Goal: Task Accomplishment & Management: Complete application form

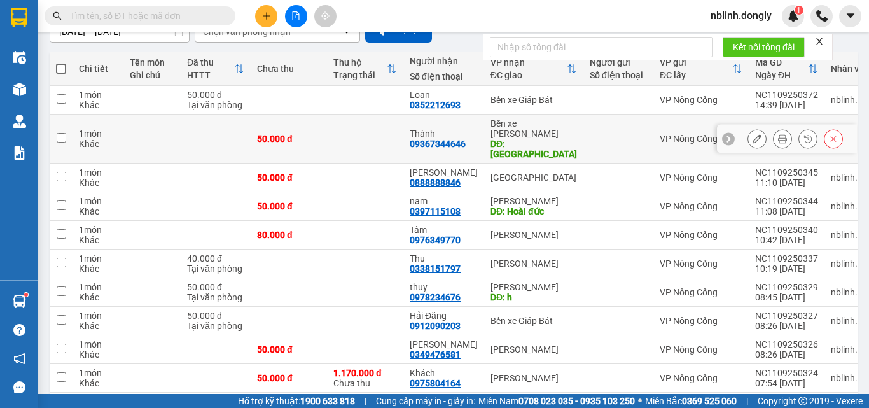
scroll to position [163, 0]
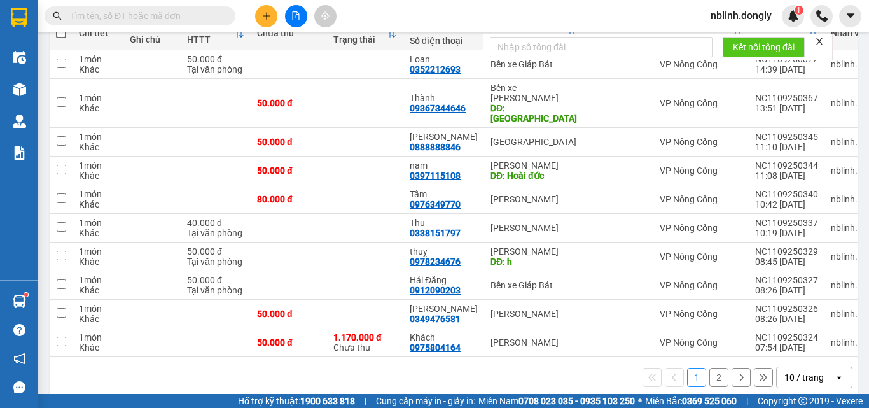
click at [797, 371] on div "10 / trang" at bounding box center [803, 377] width 39 height 13
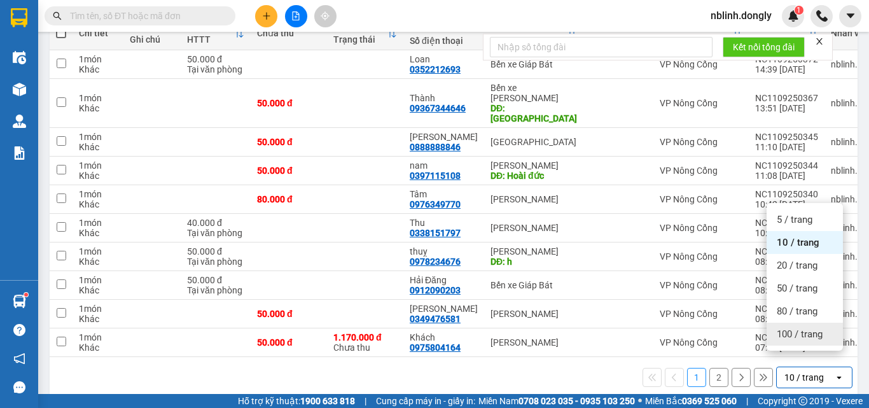
click at [799, 333] on span "100 / trang" at bounding box center [799, 333] width 46 height 13
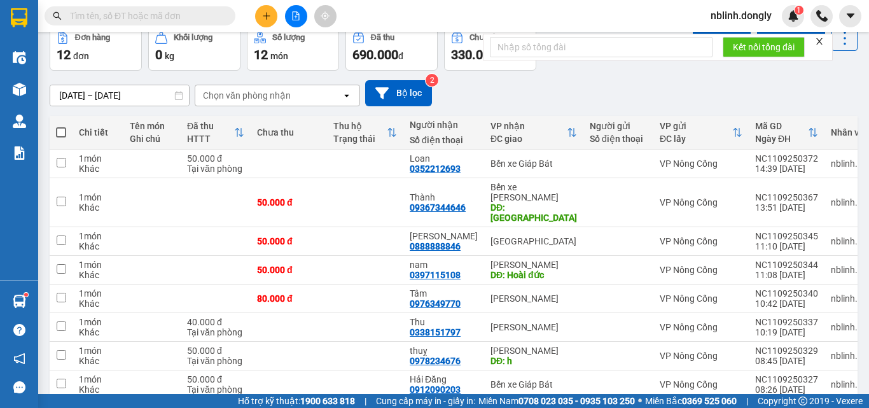
scroll to position [0, 0]
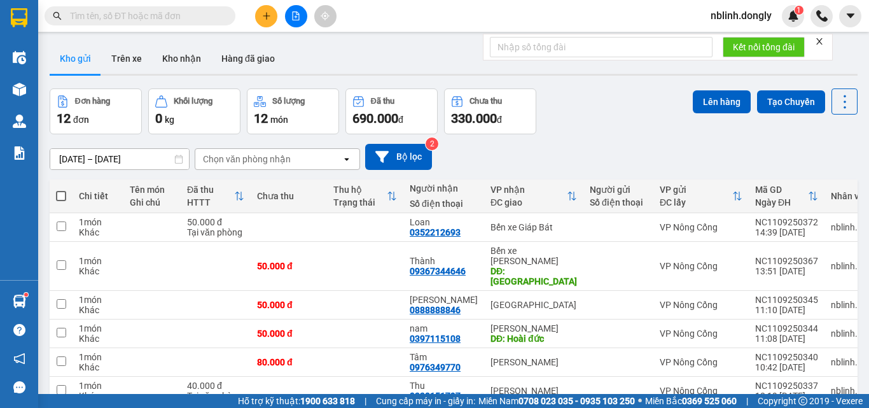
click at [822, 47] on form "Kết nối tổng đài" at bounding box center [658, 47] width 350 height 27
click at [821, 41] on icon "close" at bounding box center [819, 41] width 6 height 6
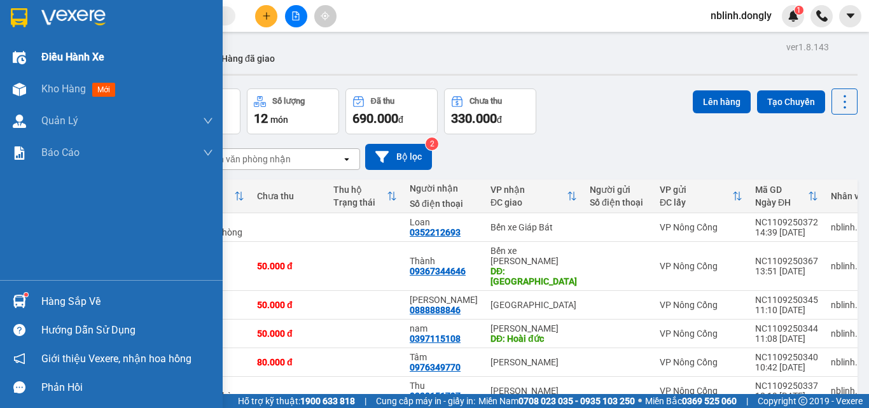
click at [24, 60] on img at bounding box center [19, 57] width 13 height 13
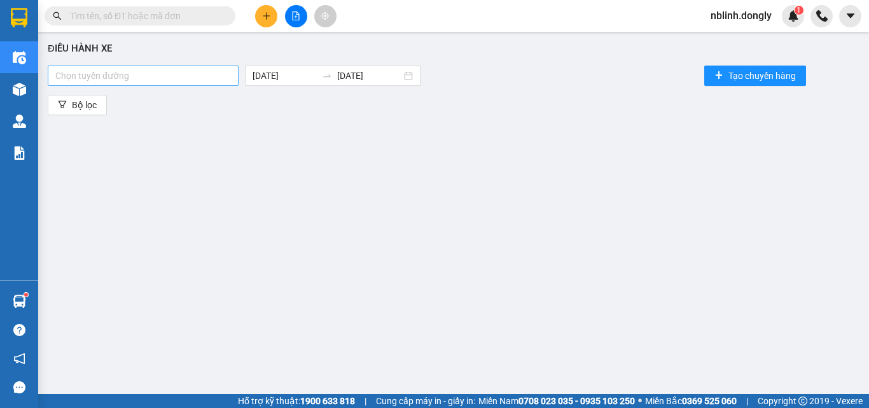
click at [219, 82] on div at bounding box center [143, 75] width 184 height 15
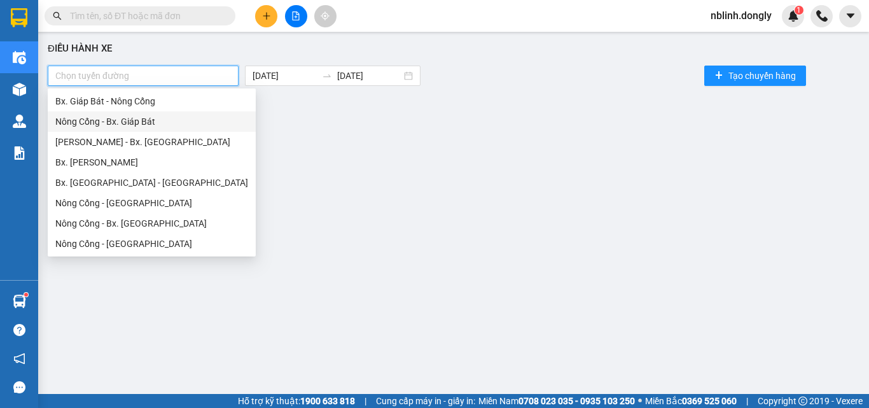
click at [141, 119] on div "Nông Cống - Bx. Giáp Bát" at bounding box center [151, 121] width 193 height 14
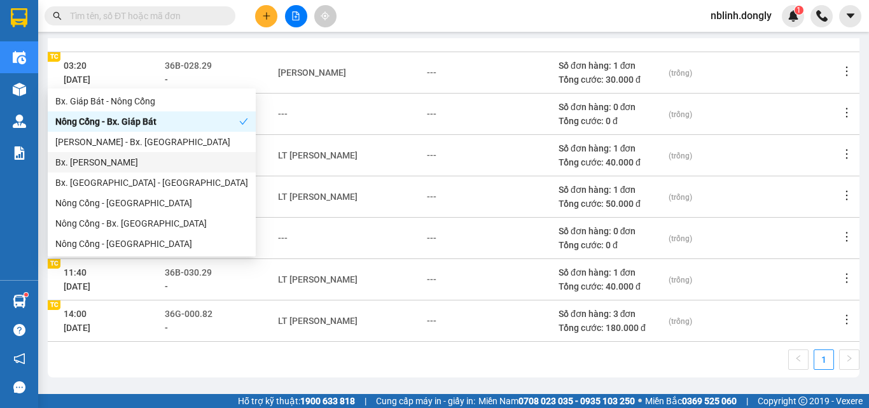
scroll to position [6, 0]
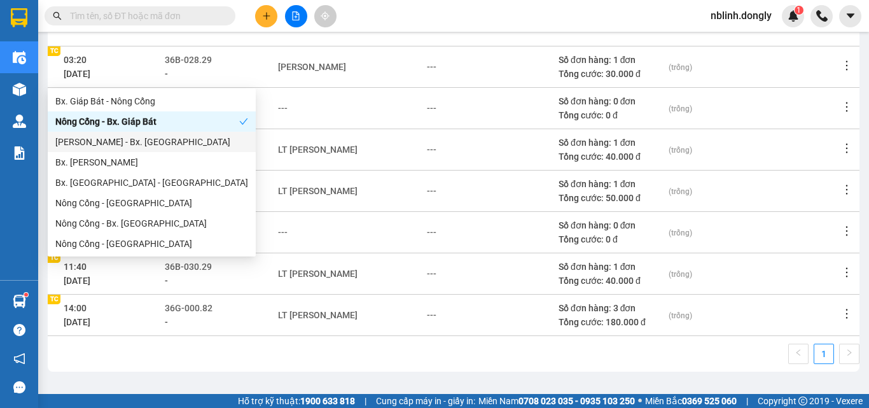
click at [141, 141] on div "[PERSON_NAME] - Bx. [GEOGRAPHIC_DATA]" at bounding box center [151, 142] width 193 height 14
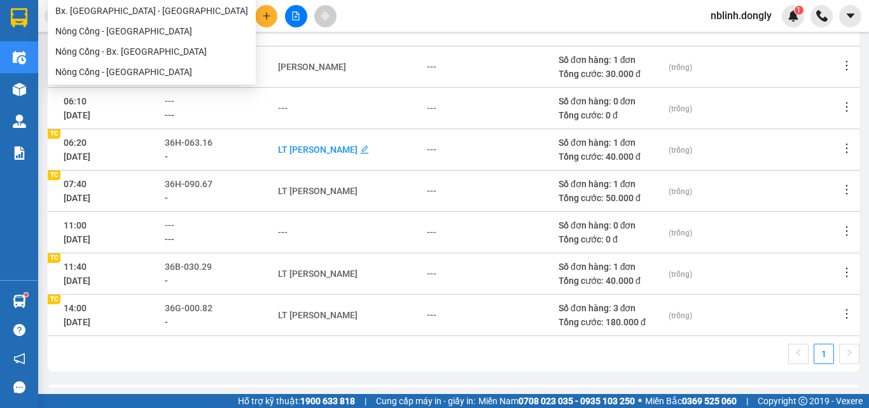
scroll to position [0, 0]
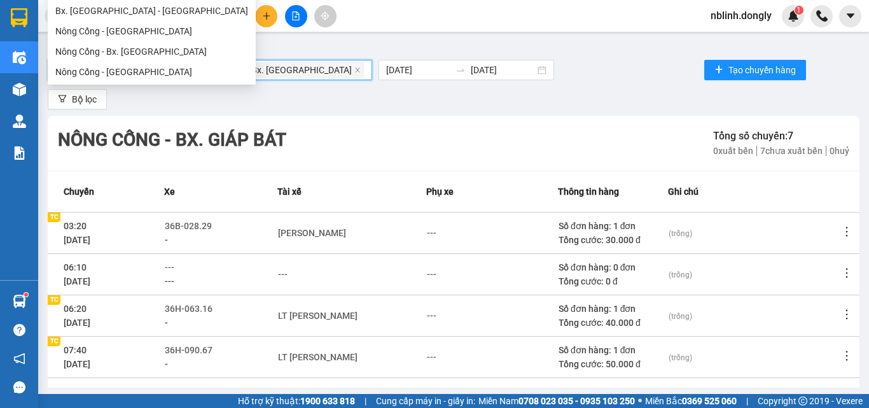
click at [376, 114] on div "Điều hành xe Nông Cống - Bx. Giáp Bát Như Thanh - Bx. [GEOGRAPHIC_DATA] [DATE] …" at bounding box center [454, 209] width 818 height 355
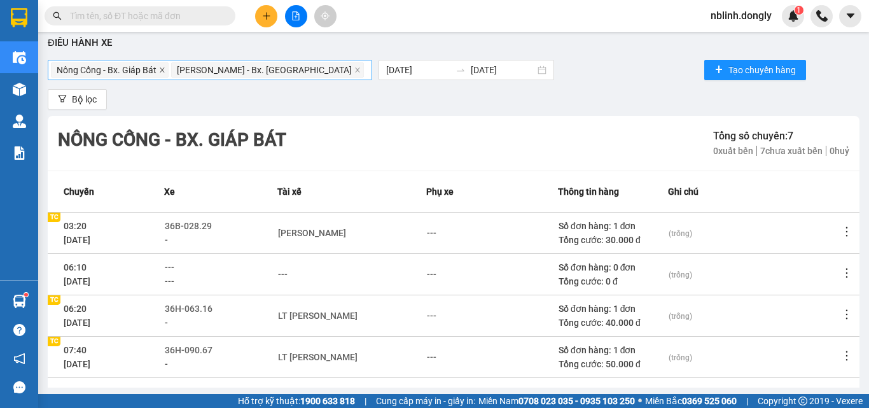
click at [165, 71] on icon "close" at bounding box center [162, 70] width 6 height 6
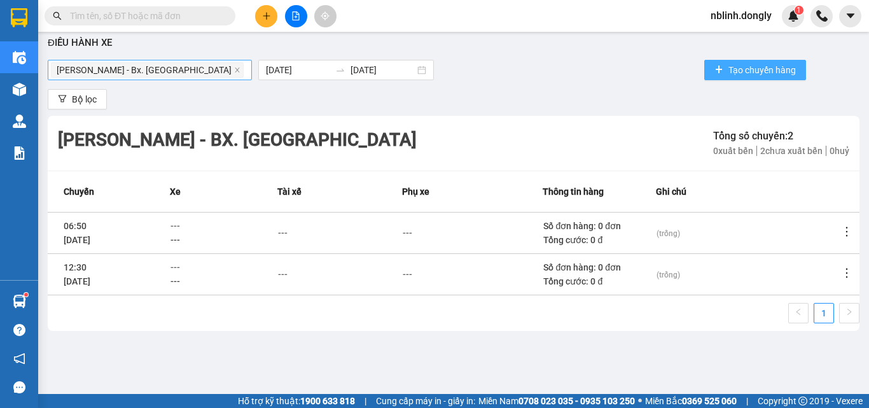
click at [728, 71] on span "Tạo chuyến hàng" at bounding box center [761, 70] width 67 height 14
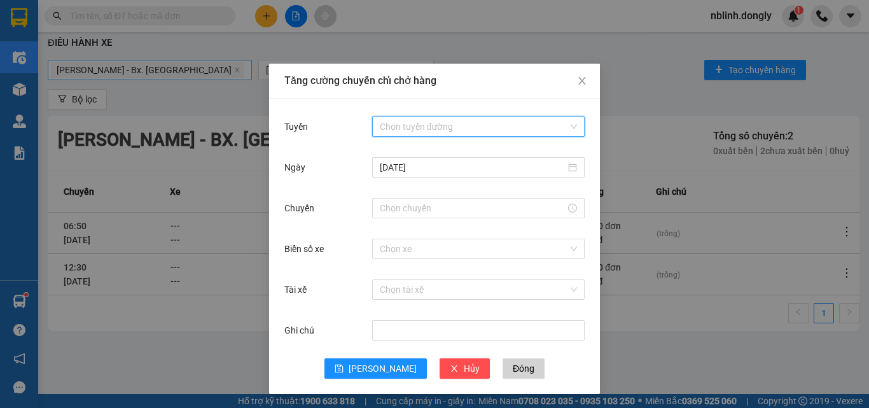
click at [439, 131] on input "Tuyến" at bounding box center [474, 126] width 188 height 19
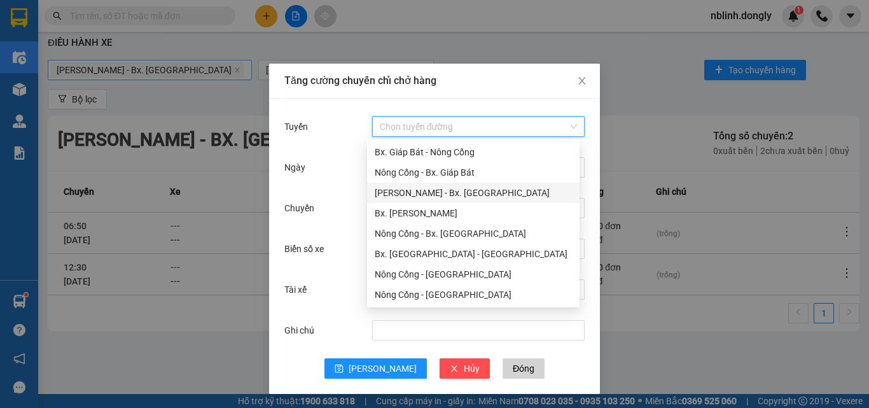
click at [419, 190] on div "[PERSON_NAME] - Bx. [GEOGRAPHIC_DATA]" at bounding box center [473, 193] width 197 height 14
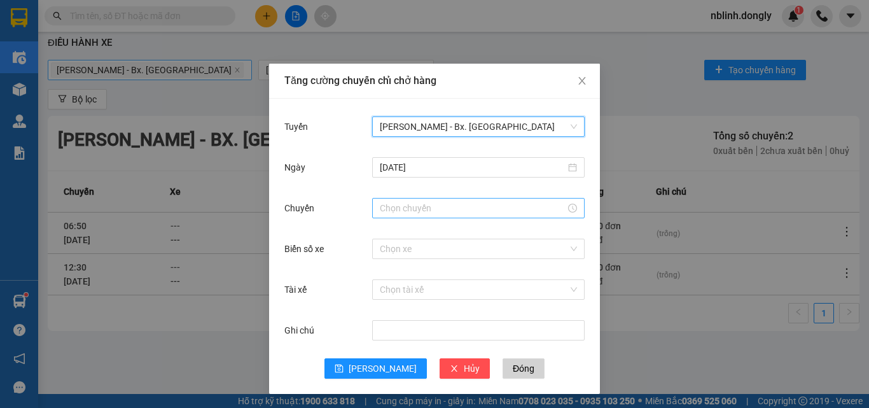
click at [430, 205] on input "Chuyến" at bounding box center [473, 208] width 186 height 14
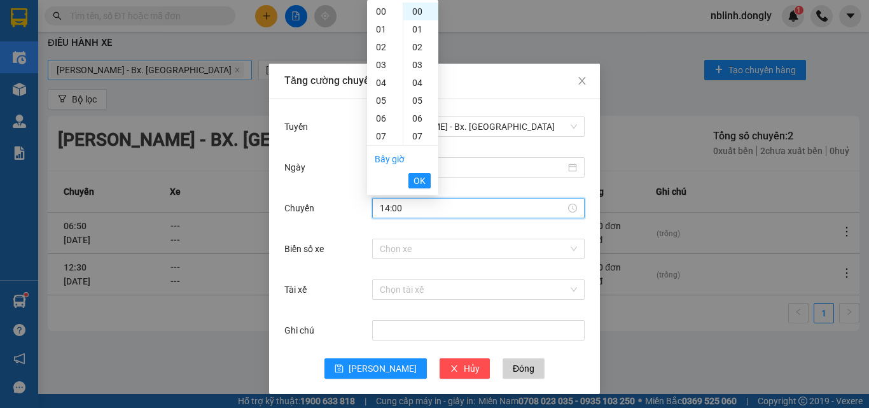
scroll to position [249, 0]
click at [420, 174] on span "OK" at bounding box center [419, 181] width 12 height 14
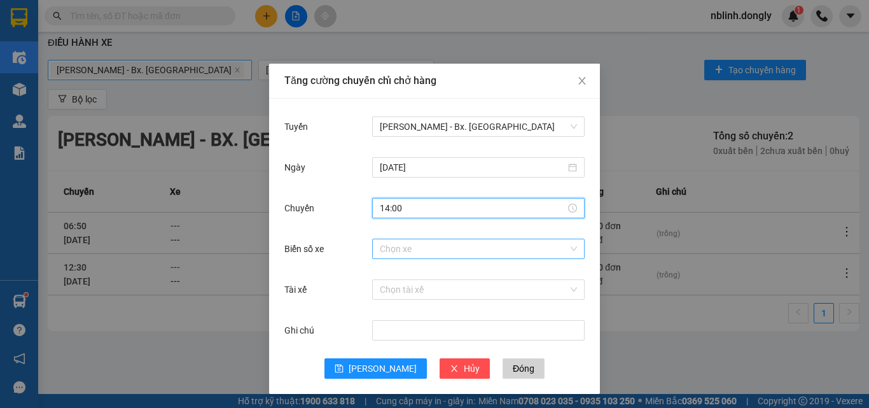
type input "14:00"
click at [421, 252] on input "Biển số xe" at bounding box center [474, 248] width 188 height 19
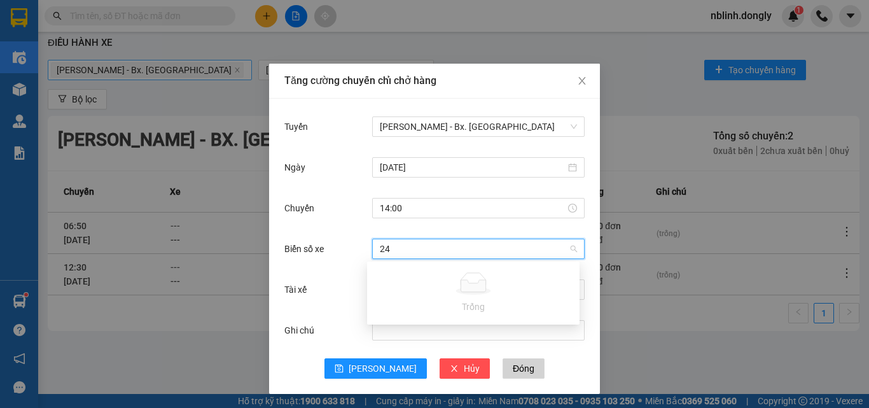
type input "2"
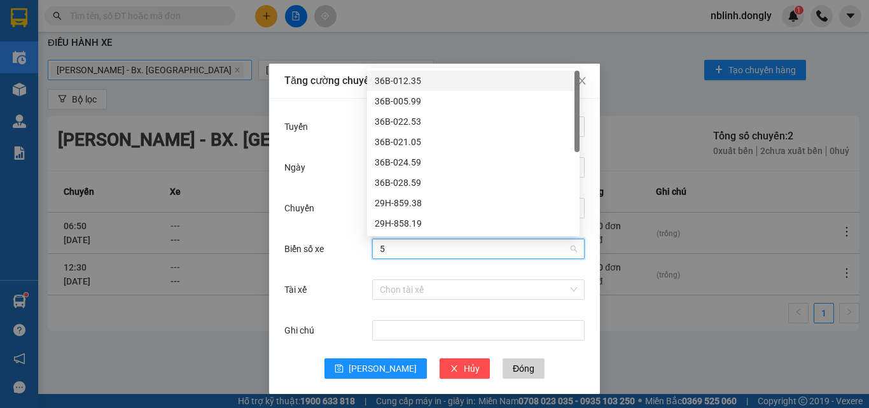
type input "59"
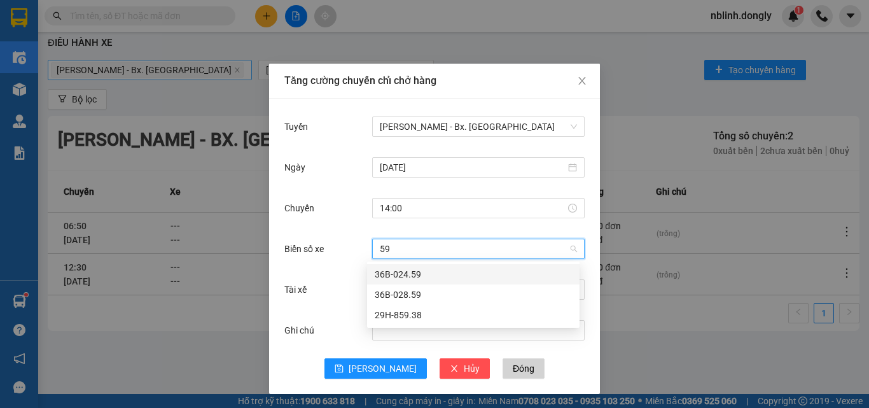
click at [429, 268] on div "36B-024.59" at bounding box center [473, 274] width 197 height 14
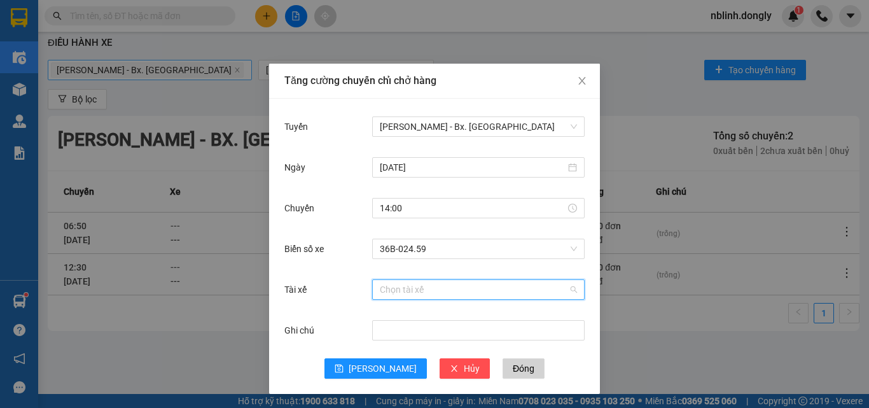
click at [429, 285] on input "Tài xế" at bounding box center [474, 289] width 188 height 19
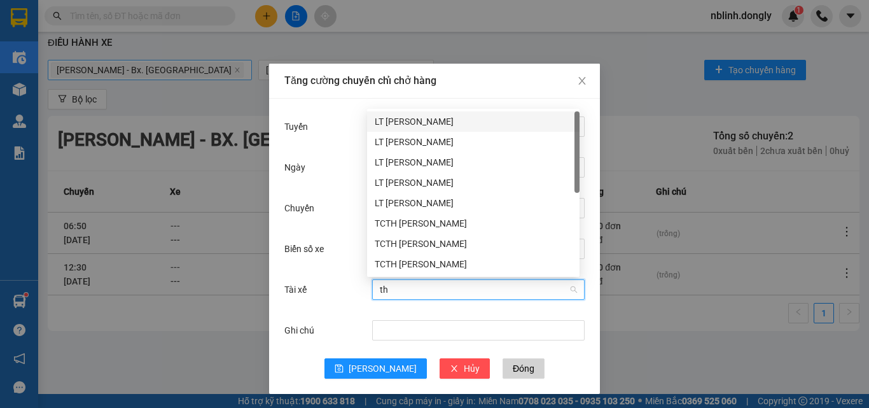
type input "t"
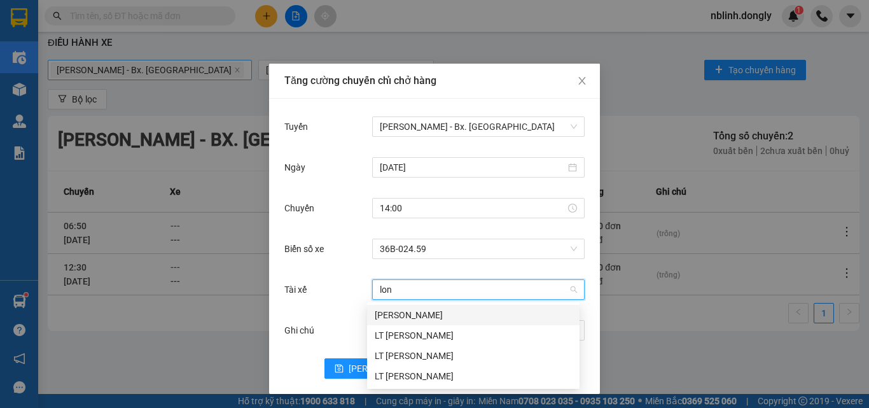
type input "long"
click at [437, 351] on div "LT [PERSON_NAME]" at bounding box center [473, 355] width 197 height 14
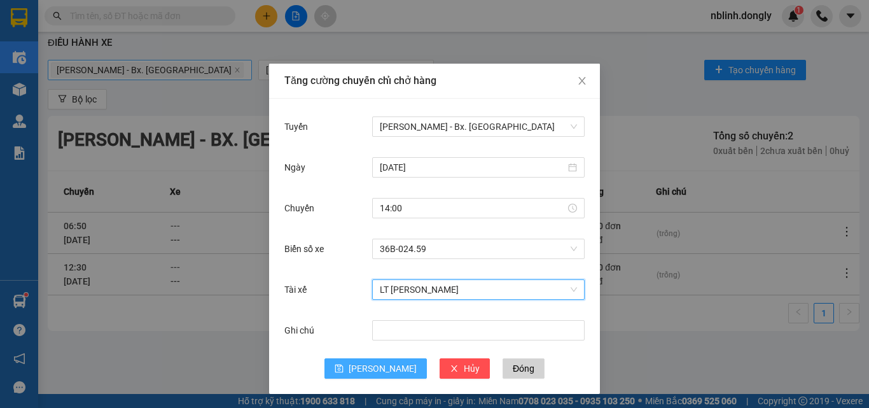
click at [380, 366] on span "[PERSON_NAME]" at bounding box center [382, 368] width 68 height 14
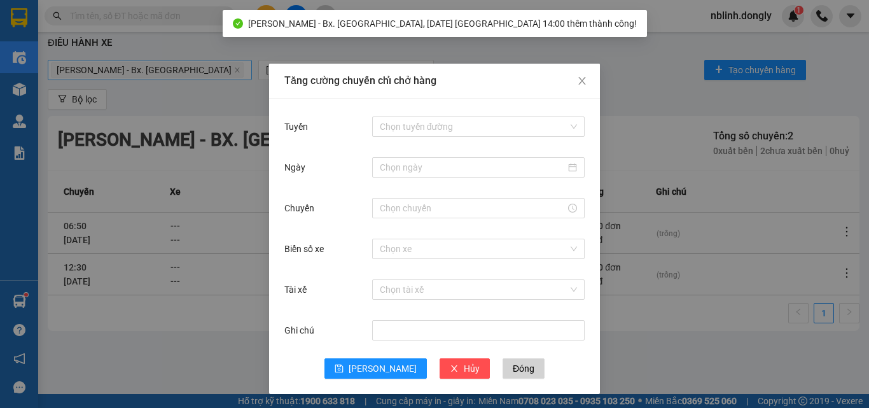
click at [219, 337] on div "Tăng cường chuyến chỉ chở hàng Tuyến Chọn tuyến đường Ngày Chuyến Biển số xe Ch…" at bounding box center [434, 204] width 869 height 408
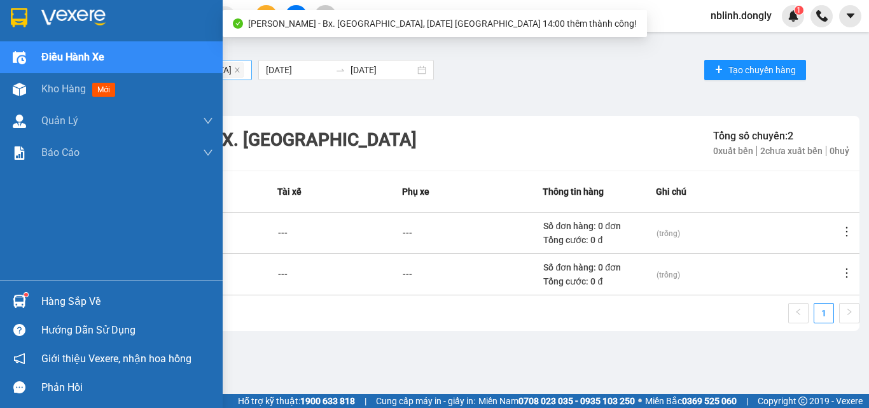
click at [36, 8] on div at bounding box center [111, 20] width 223 height 41
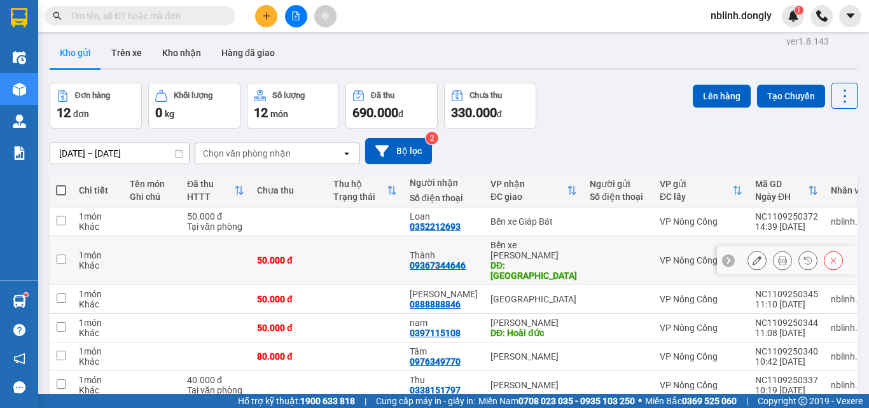
click at [53, 244] on td at bounding box center [61, 260] width 23 height 49
checkbox input "true"
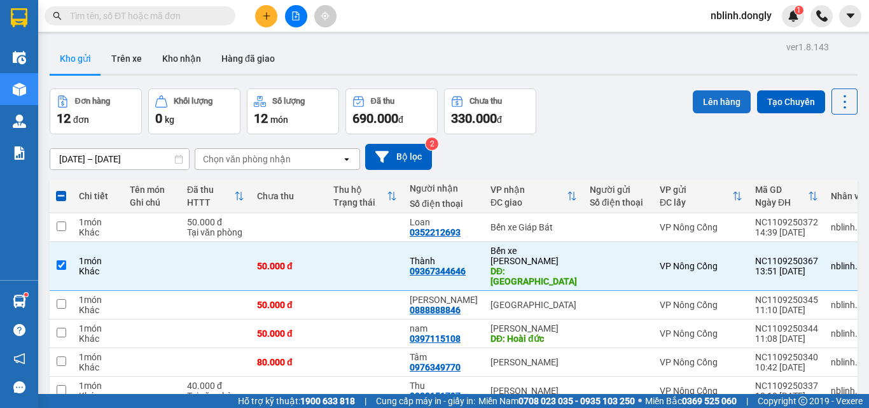
click at [706, 100] on button "Lên hàng" at bounding box center [721, 101] width 58 height 23
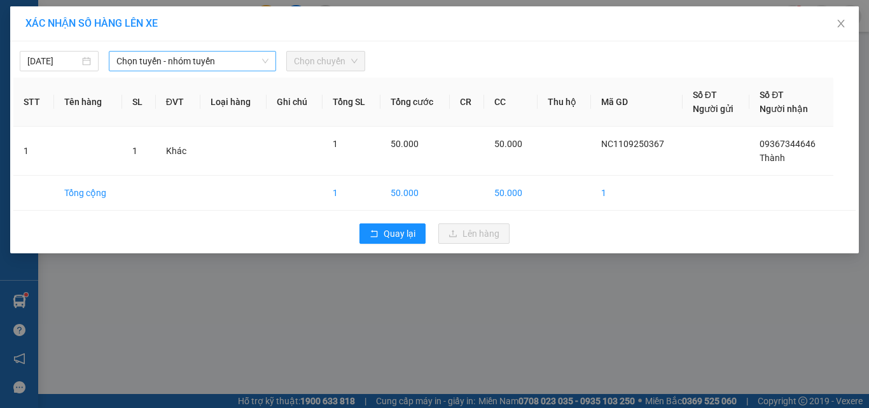
click at [162, 67] on span "Chọn tuyến - nhóm tuyến" at bounding box center [192, 61] width 152 height 19
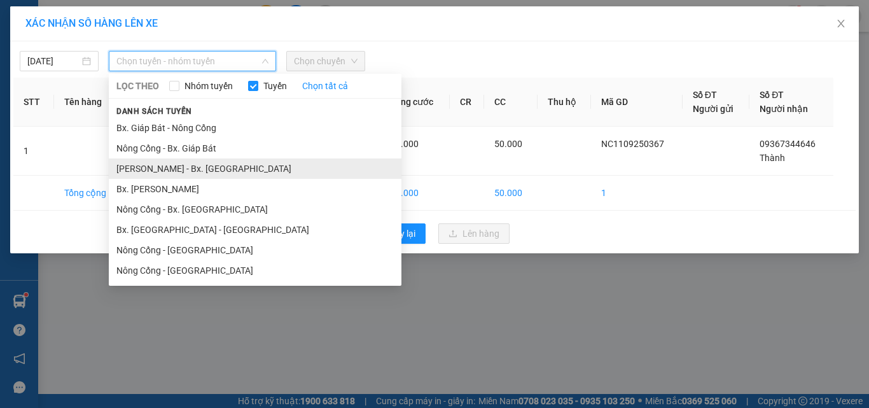
click at [193, 169] on li "[PERSON_NAME] - Bx. [GEOGRAPHIC_DATA]" at bounding box center [255, 168] width 292 height 20
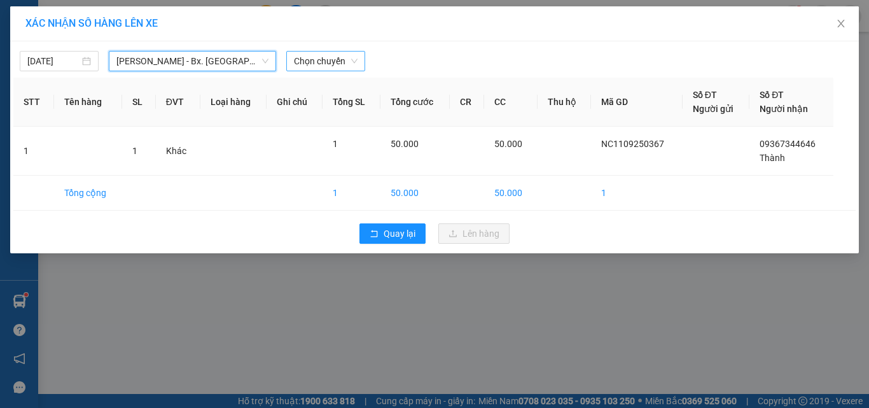
click at [338, 57] on span "Chọn chuyến" at bounding box center [326, 61] width 64 height 19
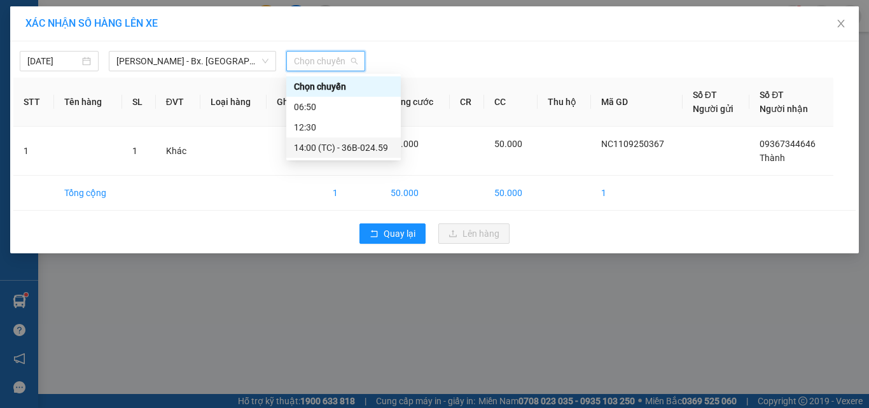
click at [321, 148] on div "14:00 (TC) - 36B-024.59" at bounding box center [343, 148] width 99 height 14
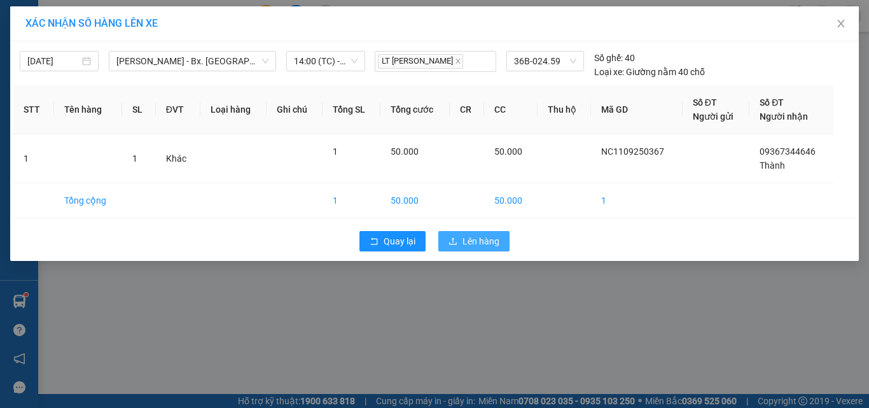
click at [475, 238] on span "Lên hàng" at bounding box center [480, 241] width 37 height 14
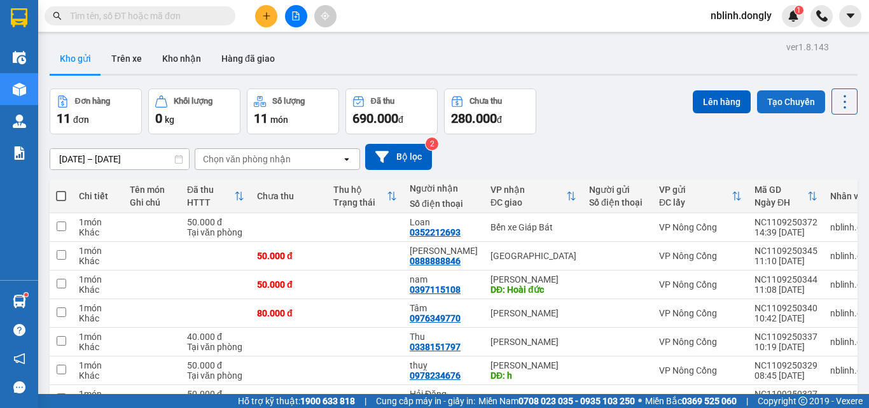
click at [769, 92] on button "Tạo Chuyến" at bounding box center [791, 101] width 68 height 23
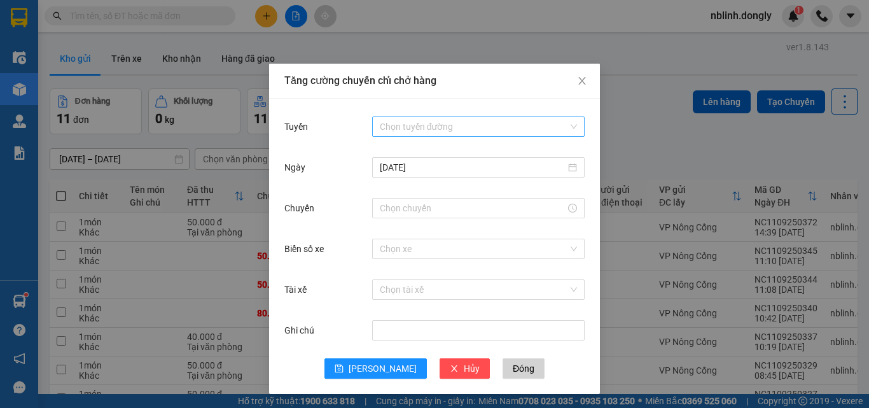
click at [421, 128] on input "Tuyến" at bounding box center [474, 126] width 188 height 19
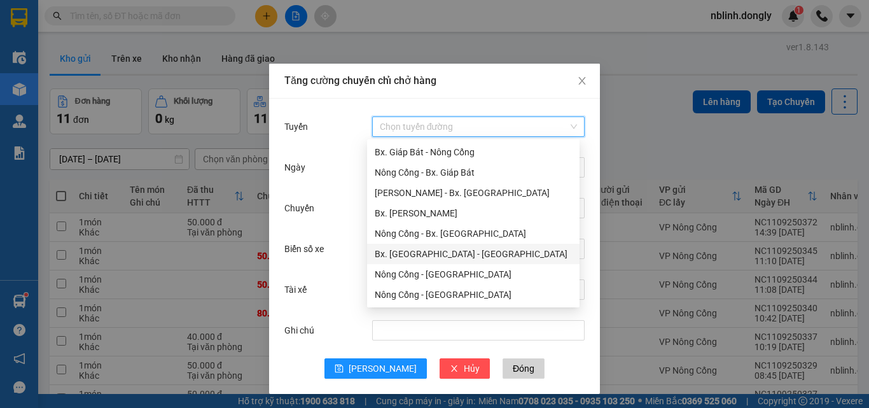
click at [432, 252] on div "Bx. [GEOGRAPHIC_DATA] - [GEOGRAPHIC_DATA]" at bounding box center [473, 254] width 197 height 14
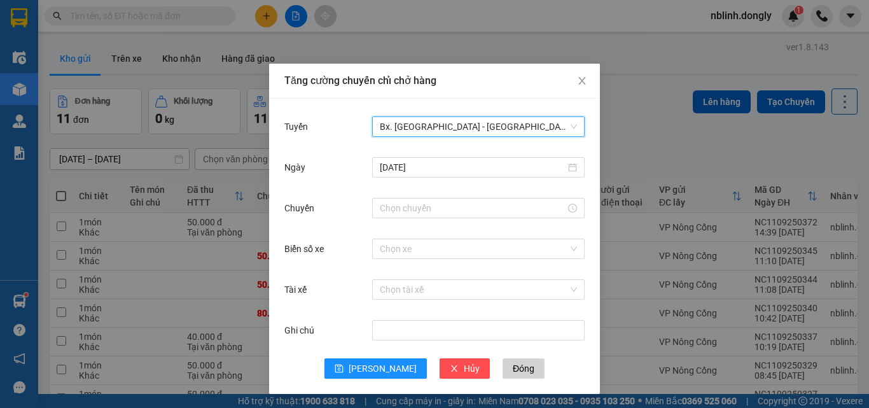
click at [462, 123] on span "Bx. [GEOGRAPHIC_DATA] - [GEOGRAPHIC_DATA]" at bounding box center [478, 126] width 197 height 19
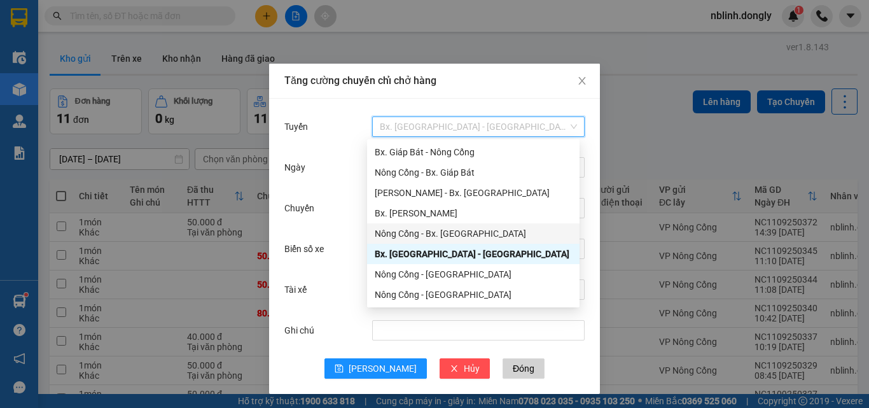
click at [455, 228] on div "Nông Cống - Bx. [GEOGRAPHIC_DATA]" at bounding box center [473, 233] width 197 height 14
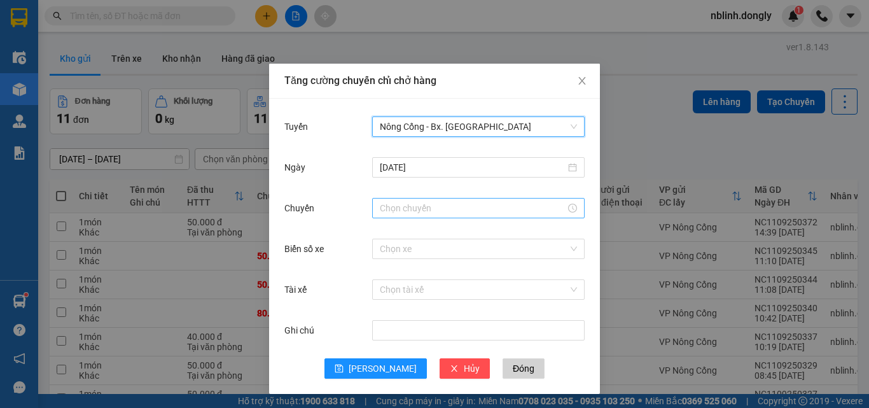
click at [433, 207] on input "Chuyến" at bounding box center [473, 208] width 186 height 14
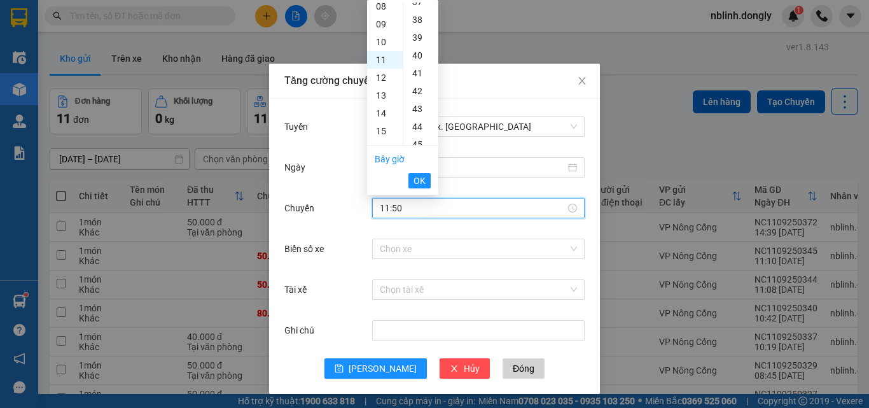
scroll to position [890, 0]
click at [412, 175] on button "OK" at bounding box center [419, 180] width 22 height 15
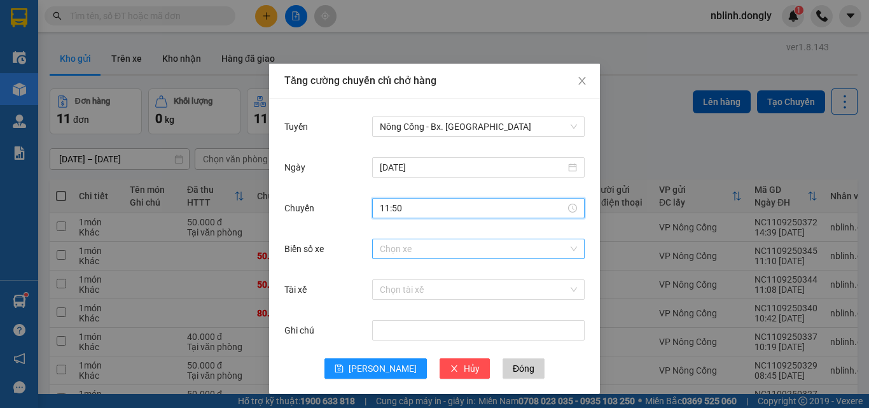
type input "11:50"
click at [412, 242] on input "Biển số xe" at bounding box center [474, 248] width 188 height 19
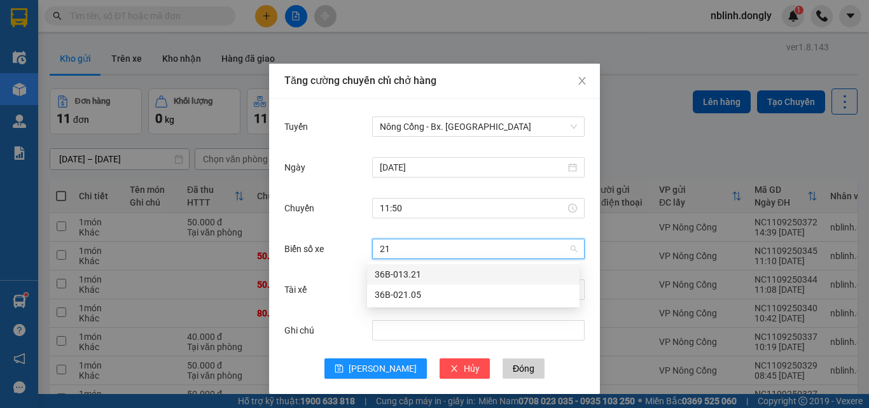
type input "2"
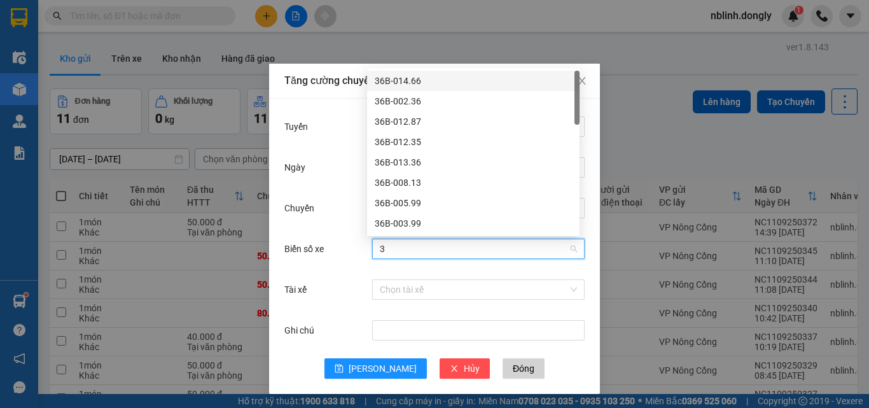
type input "36"
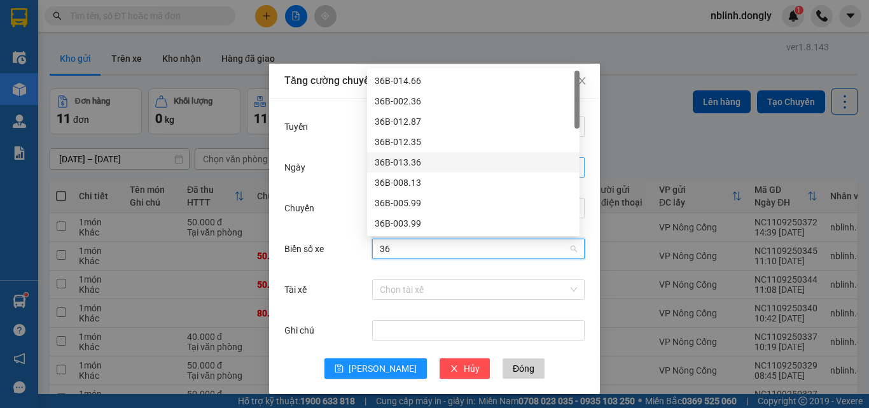
click at [408, 160] on div "36B-013.36" at bounding box center [473, 162] width 197 height 14
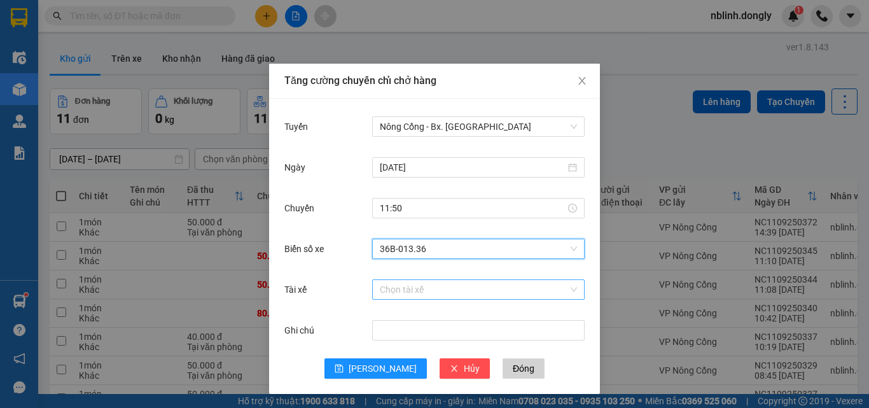
click at [404, 292] on input "Tài xế" at bounding box center [474, 289] width 188 height 19
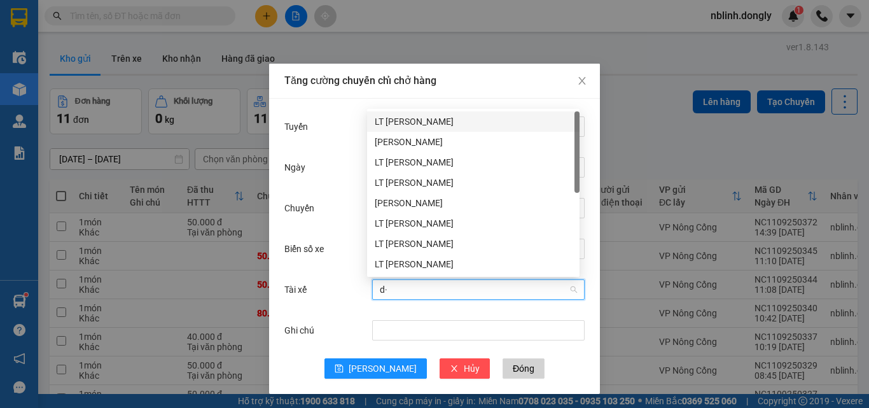
type input "d"
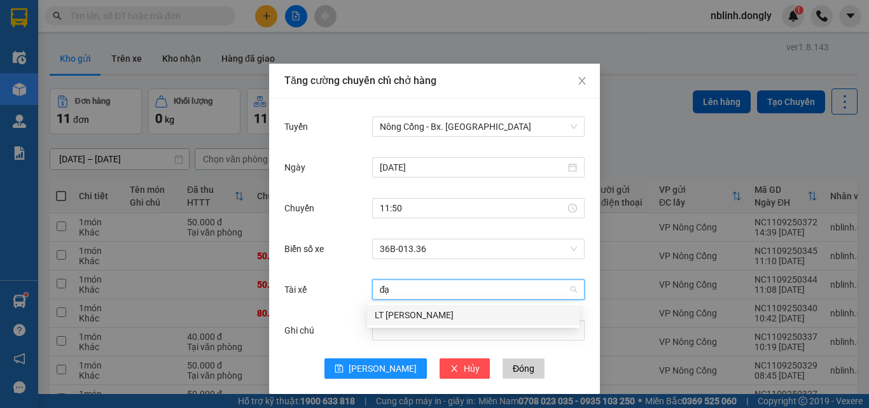
type input "đại"
click at [451, 322] on div "LT [PERSON_NAME]" at bounding box center [473, 315] width 212 height 20
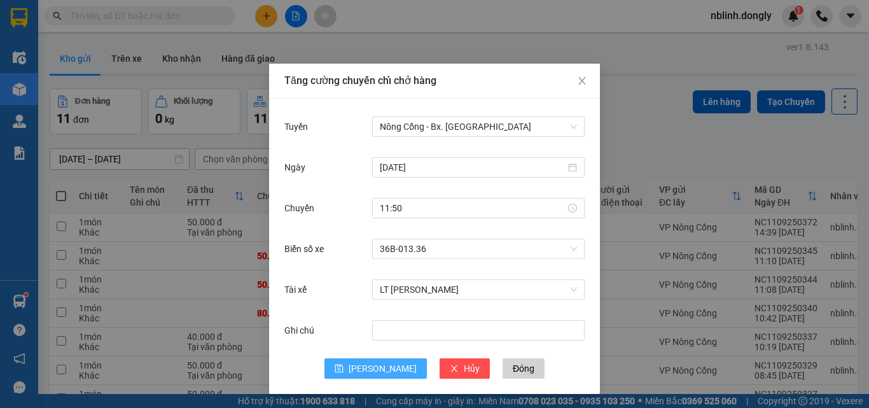
click at [378, 371] on span "[PERSON_NAME]" at bounding box center [382, 368] width 68 height 14
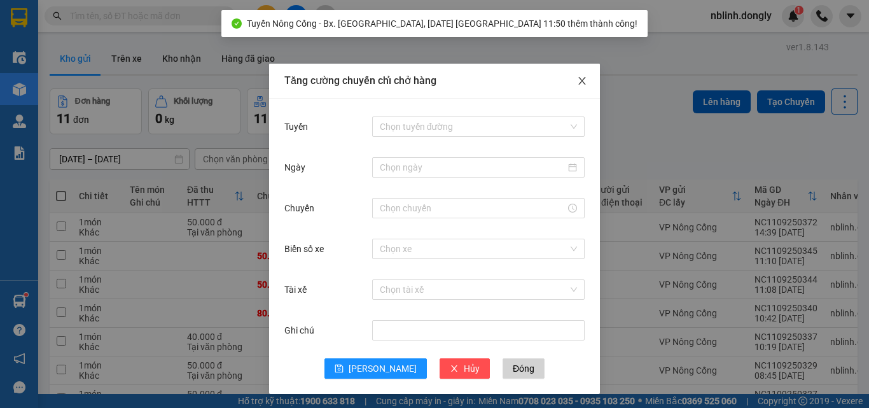
click at [578, 82] on icon "close" at bounding box center [581, 81] width 7 height 8
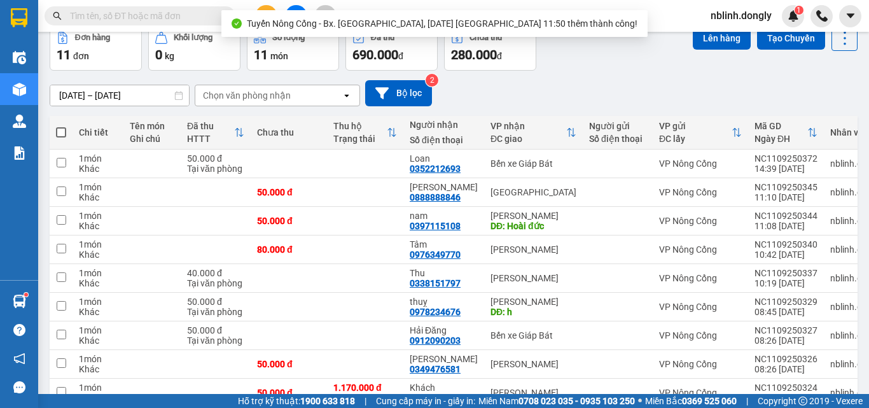
scroll to position [127, 0]
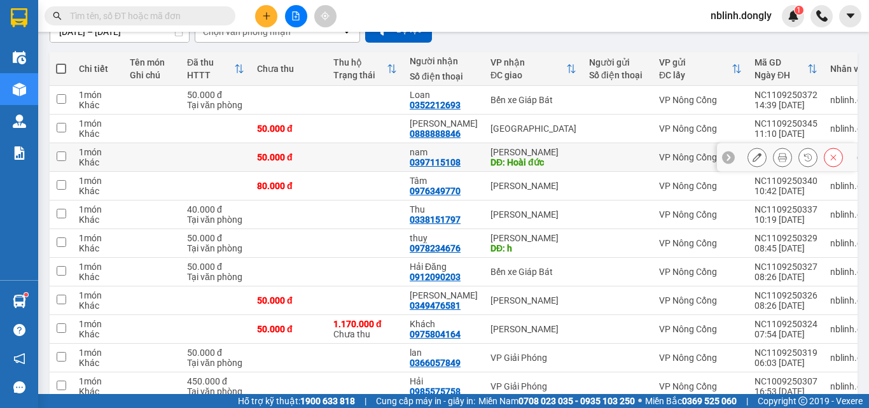
click at [504, 157] on div "DĐ: Hoài đức" at bounding box center [533, 162] width 86 height 10
checkbox input "true"
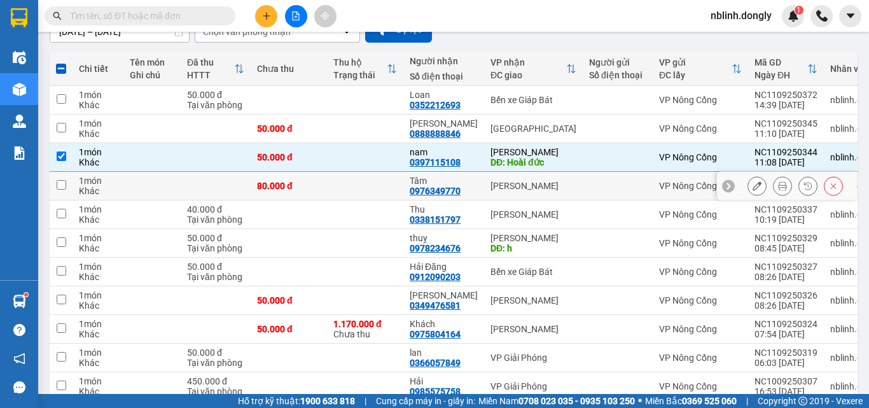
click at [500, 181] on div "[PERSON_NAME]" at bounding box center [533, 186] width 86 height 10
checkbox input "true"
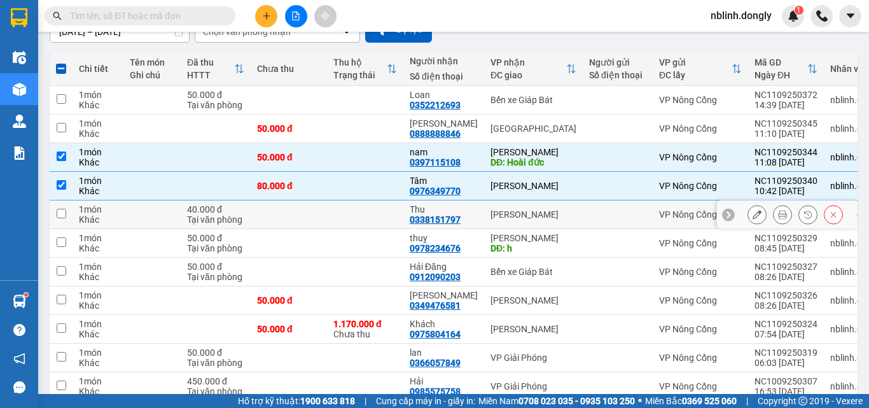
click at [492, 209] on div "[PERSON_NAME]" at bounding box center [533, 214] width 86 height 10
checkbox input "true"
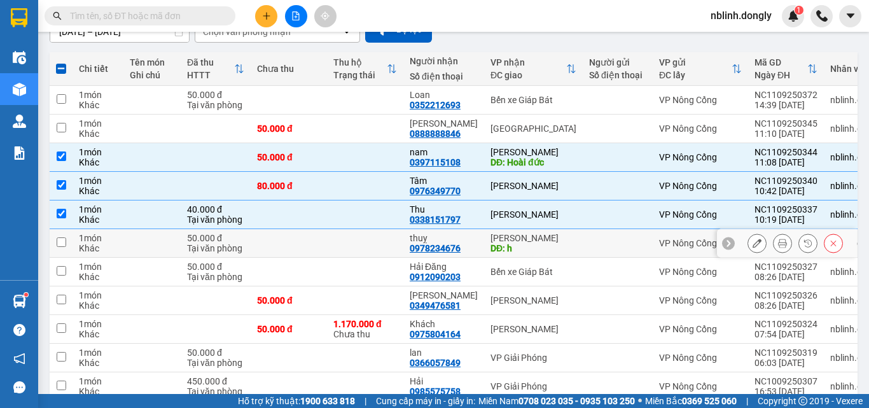
click at [502, 236] on div "[PERSON_NAME]" at bounding box center [533, 238] width 86 height 10
checkbox input "true"
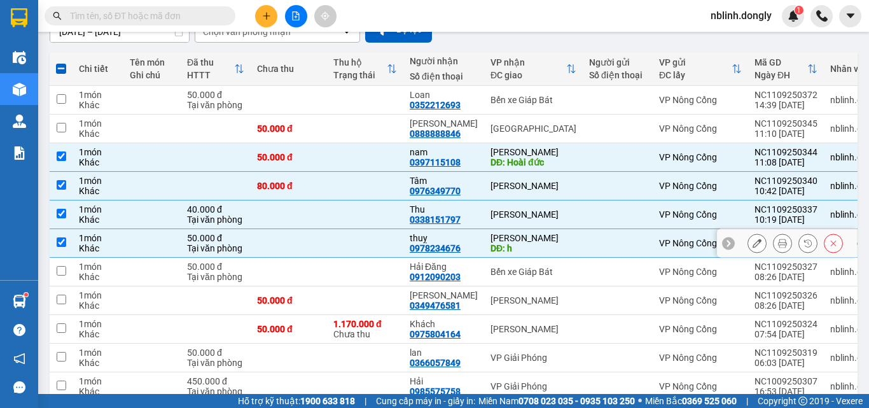
scroll to position [191, 0]
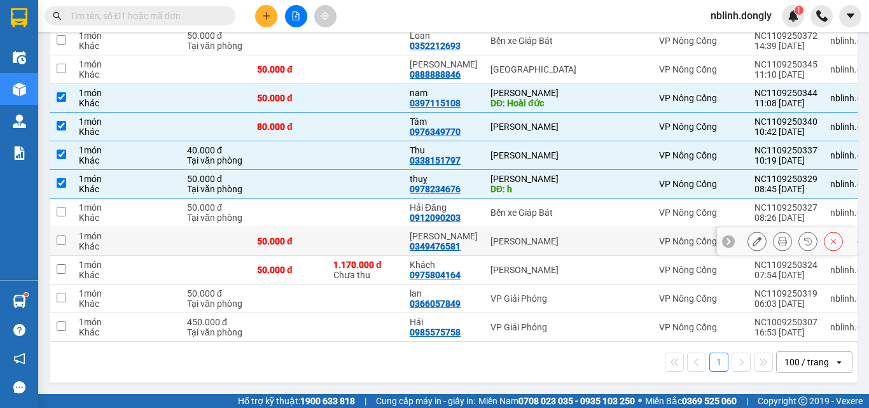
click at [502, 240] on div "[PERSON_NAME]" at bounding box center [533, 241] width 86 height 10
checkbox input "true"
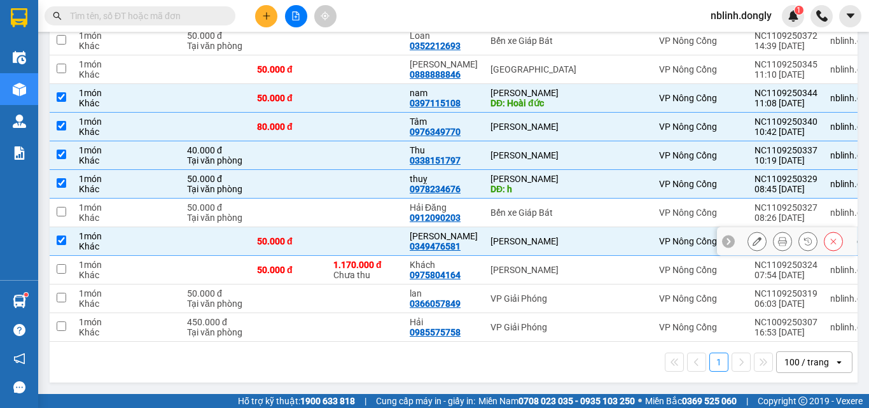
scroll to position [1, 0]
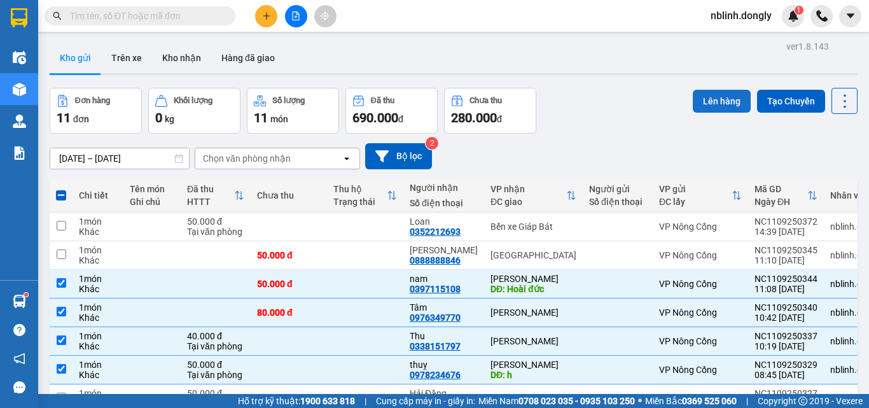
click at [704, 94] on button "Lên hàng" at bounding box center [721, 101] width 58 height 23
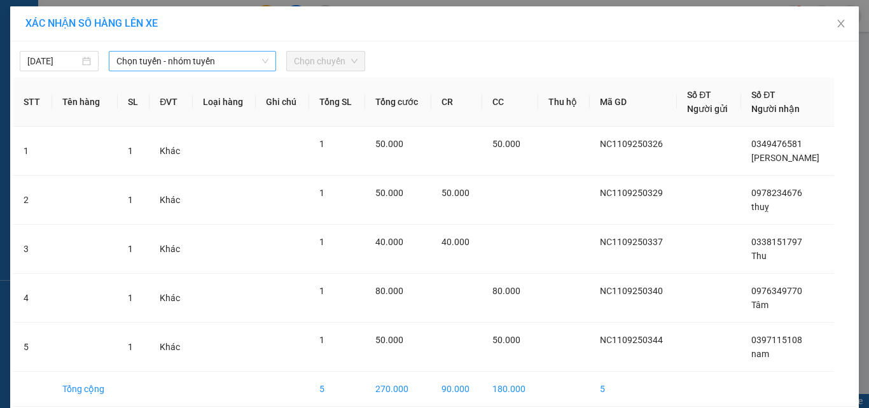
click at [209, 59] on span "Chọn tuyến - nhóm tuyến" at bounding box center [192, 61] width 152 height 19
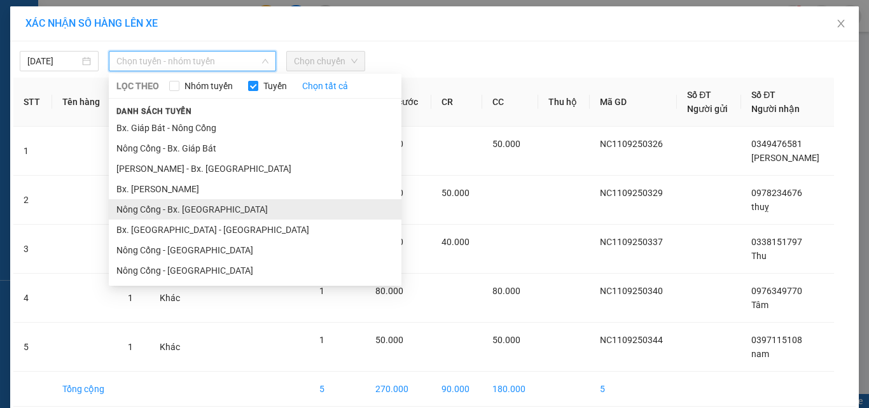
click at [188, 207] on li "Nông Cống - Bx. [GEOGRAPHIC_DATA]" at bounding box center [255, 209] width 292 height 20
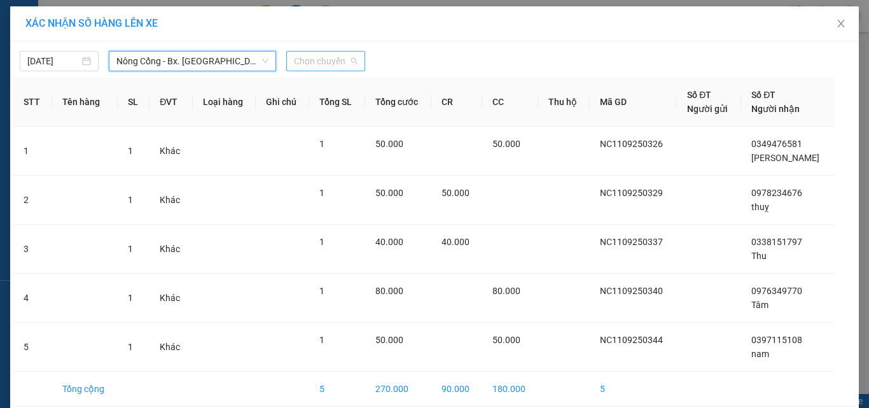
click at [337, 64] on span "Chọn chuyến" at bounding box center [326, 61] width 64 height 19
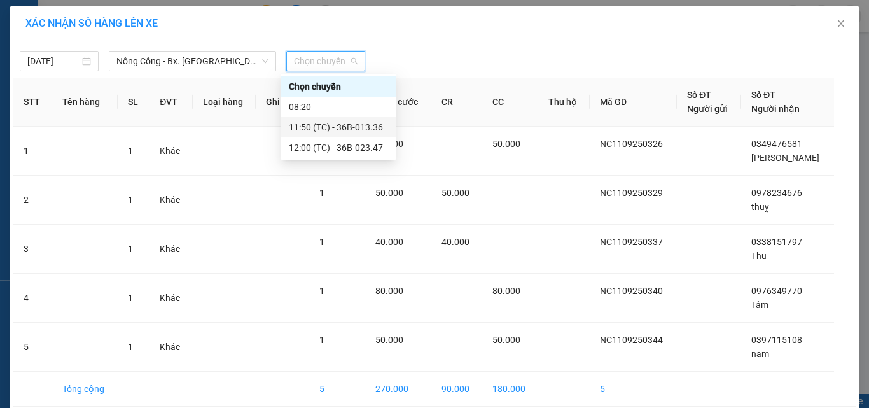
click at [358, 130] on div "11:50 (TC) - 36B-013.36" at bounding box center [338, 127] width 99 height 14
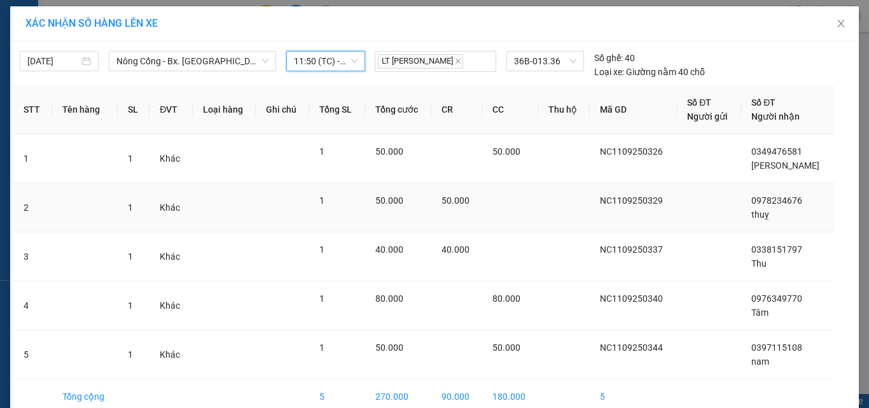
scroll to position [64, 0]
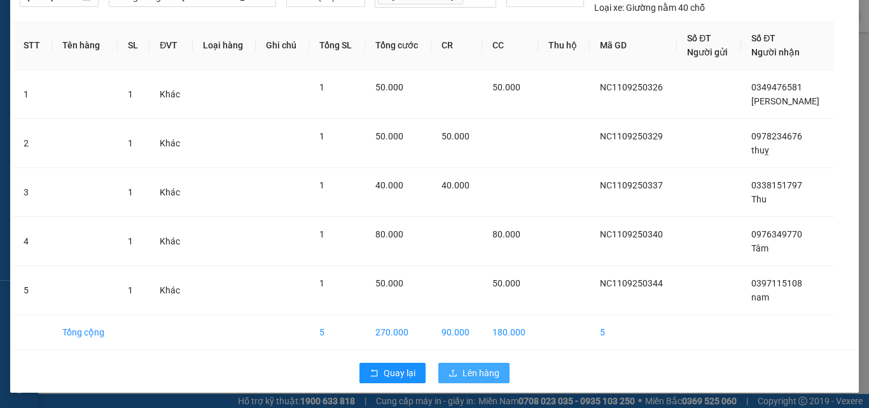
click at [471, 377] on span "Lên hàng" at bounding box center [480, 373] width 37 height 14
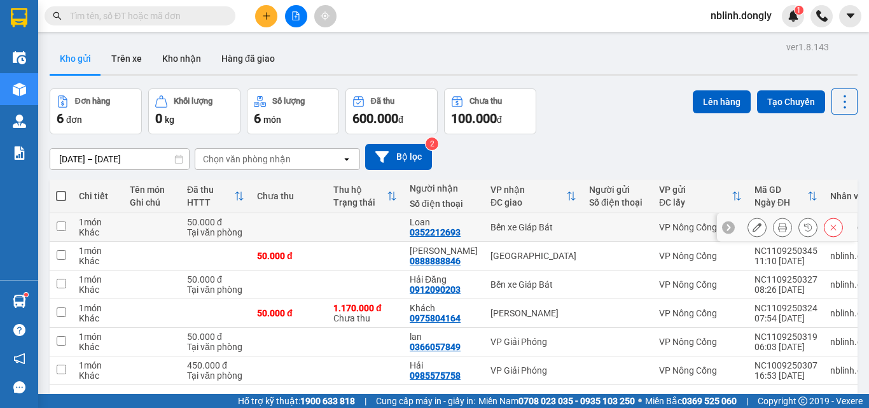
scroll to position [58, 0]
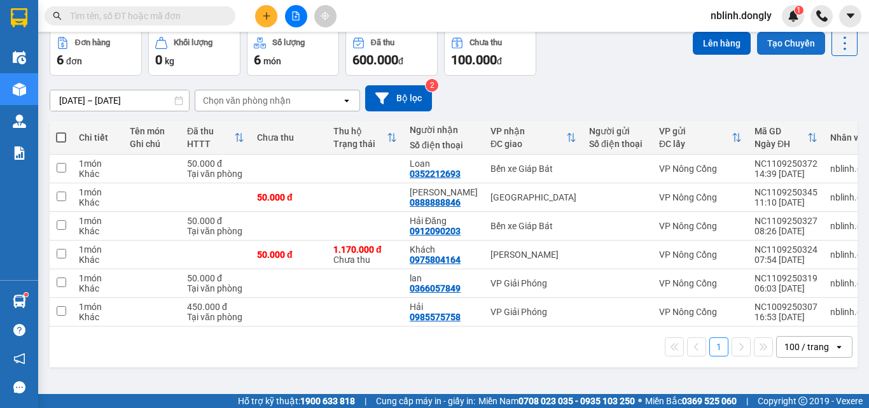
click at [780, 42] on button "Tạo Chuyến" at bounding box center [791, 43] width 68 height 23
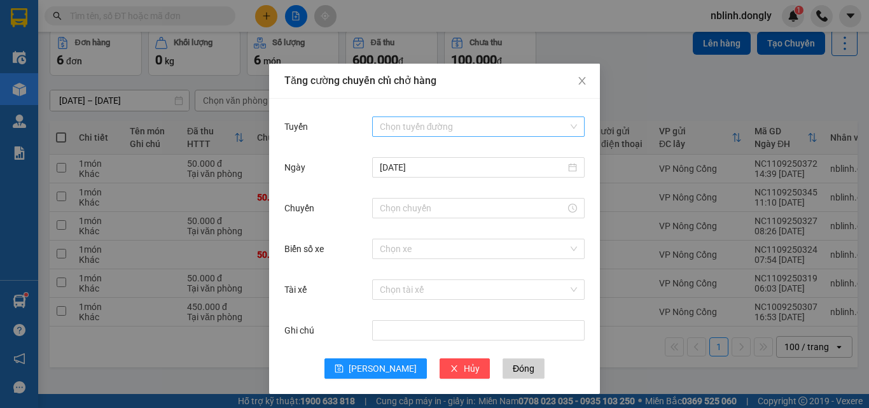
click at [460, 136] on div "Chọn tuyến đường" at bounding box center [478, 126] width 212 height 20
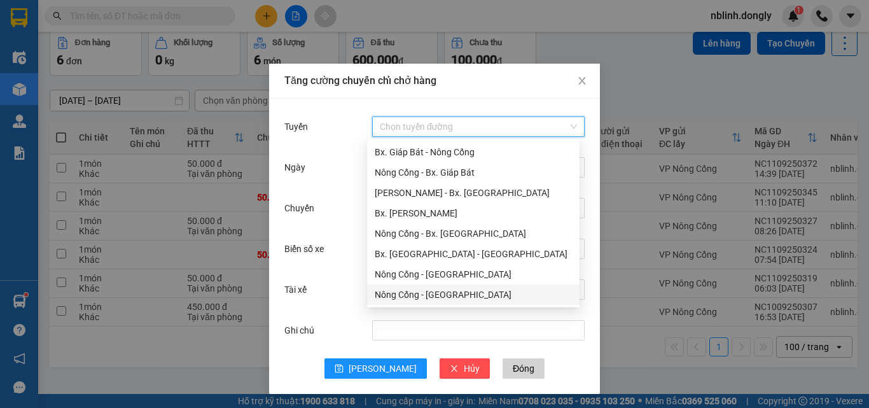
click at [446, 291] on div "Nông Cống - [GEOGRAPHIC_DATA]" at bounding box center [473, 294] width 197 height 14
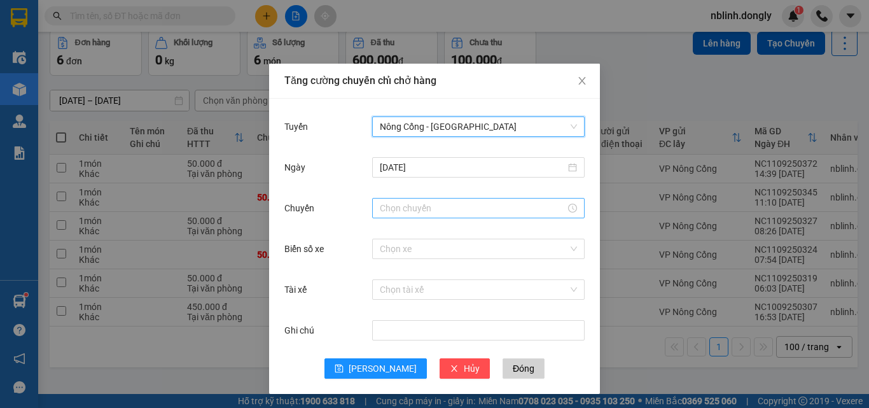
click at [445, 205] on input "Chuyến" at bounding box center [473, 208] width 186 height 14
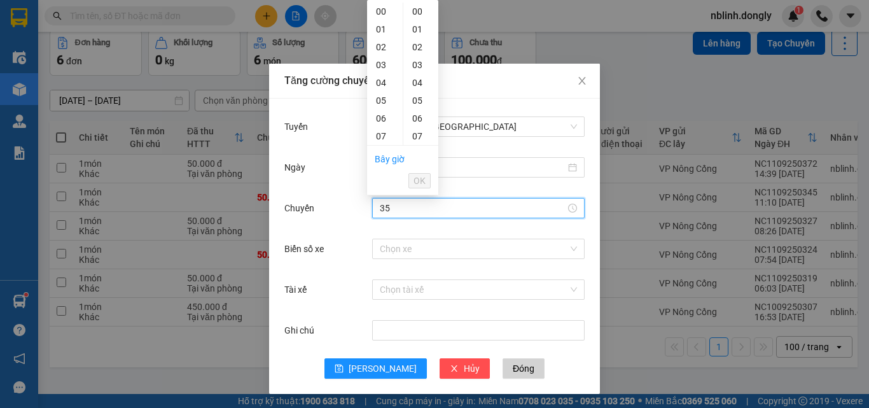
type input "3"
click at [418, 181] on span "OK" at bounding box center [419, 181] width 12 height 14
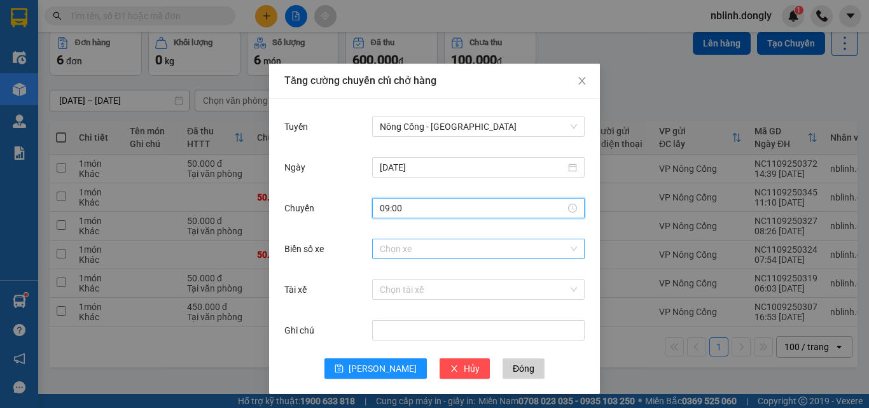
type input "09:00"
click at [434, 249] on input "Biển số xe" at bounding box center [474, 248] width 188 height 19
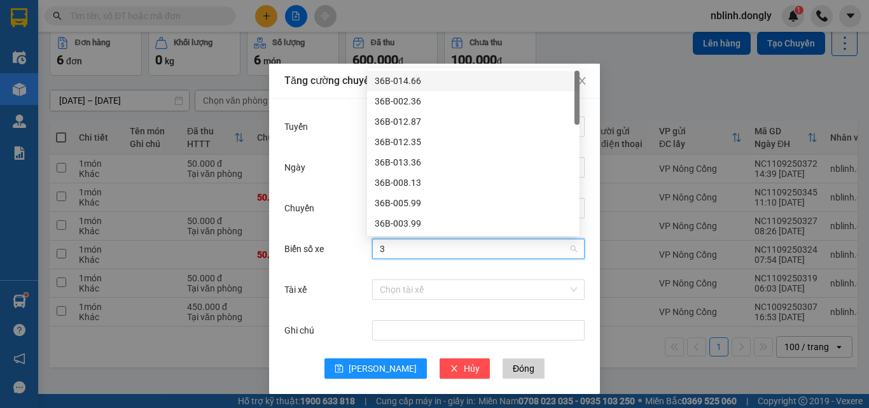
type input "35"
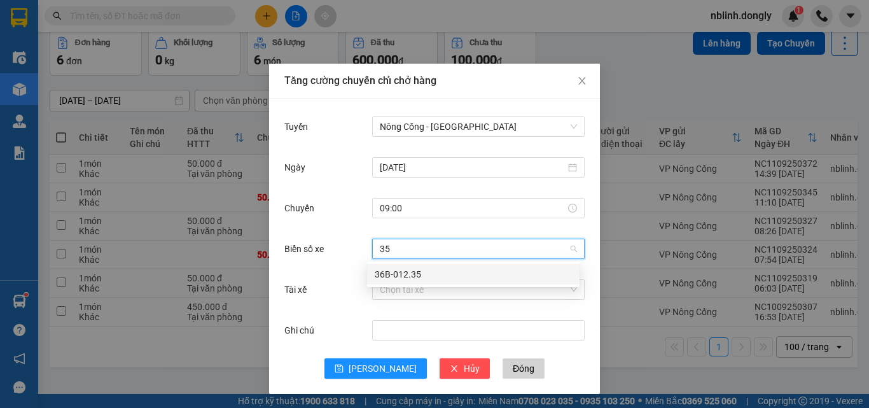
click at [486, 284] on div "36B-012.35" at bounding box center [473, 274] width 212 height 20
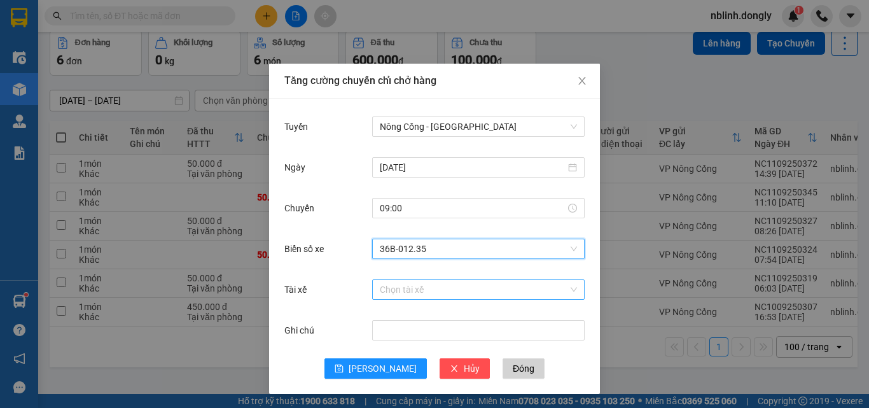
click at [474, 294] on input "Tài xế" at bounding box center [474, 289] width 188 height 19
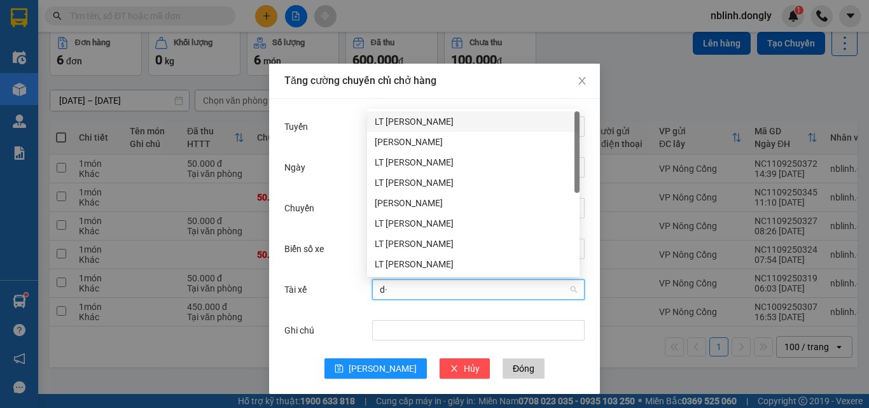
type input "d"
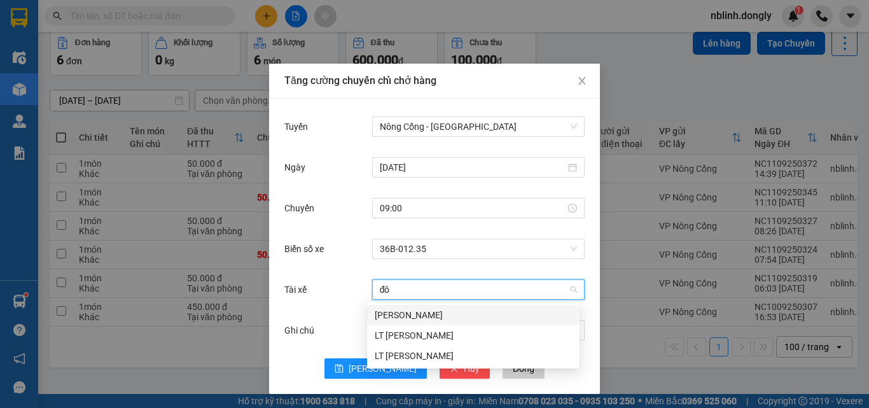
type input "đôn"
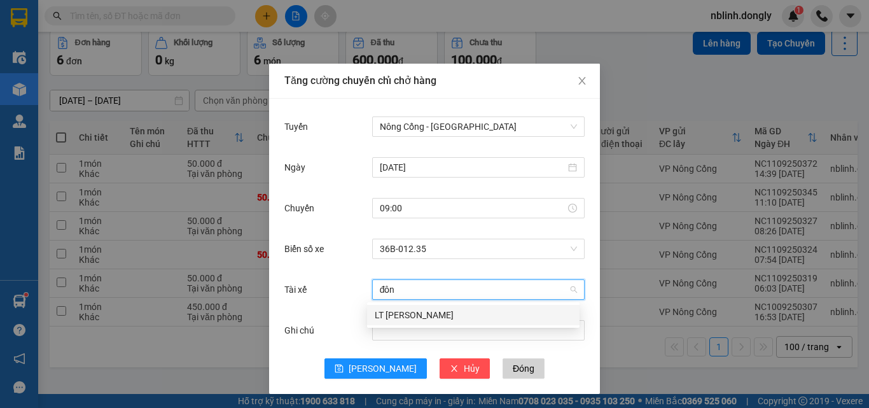
click at [423, 319] on div "LT [PERSON_NAME]" at bounding box center [473, 315] width 197 height 14
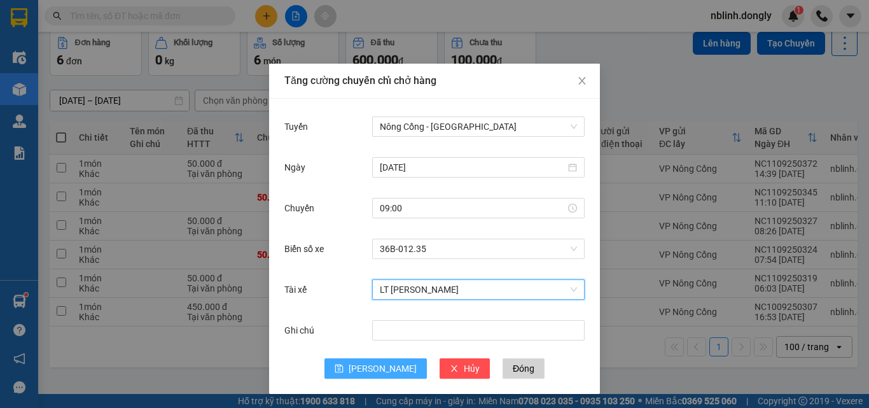
click at [378, 362] on span "[PERSON_NAME]" at bounding box center [382, 368] width 68 height 14
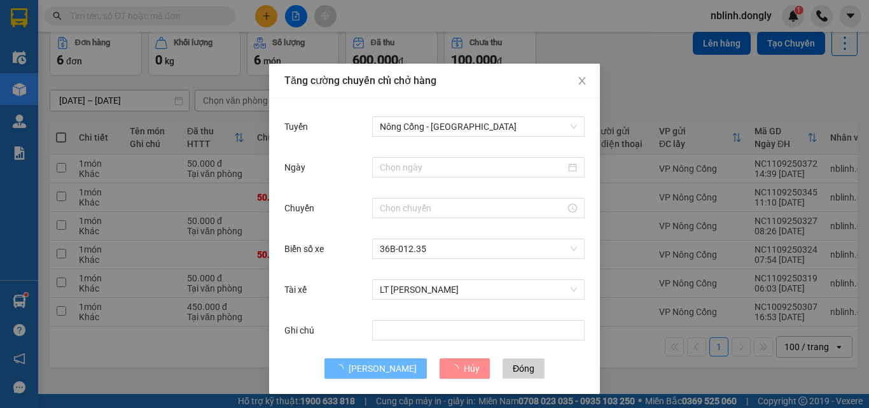
click at [211, 361] on div "Tăng cường chuyến chỉ chở hàng Tuyến Nông Cống - [GEOGRAPHIC_DATA] Ngày Chuyến …" at bounding box center [434, 204] width 869 height 408
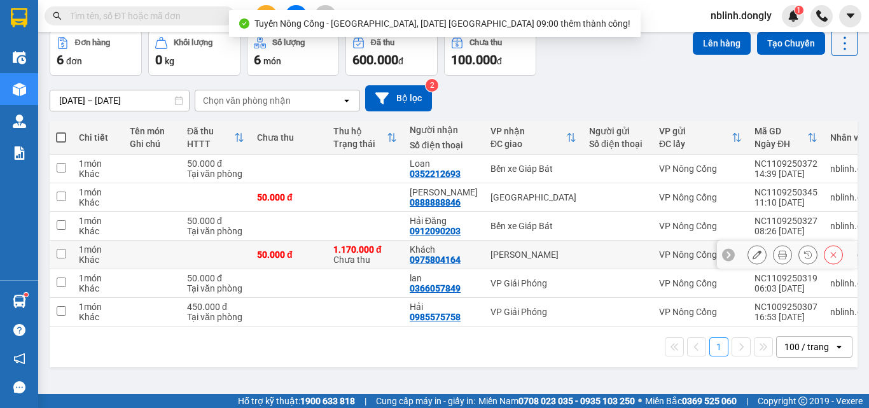
click at [413, 245] on div "Khách" at bounding box center [443, 249] width 68 height 10
checkbox input "true"
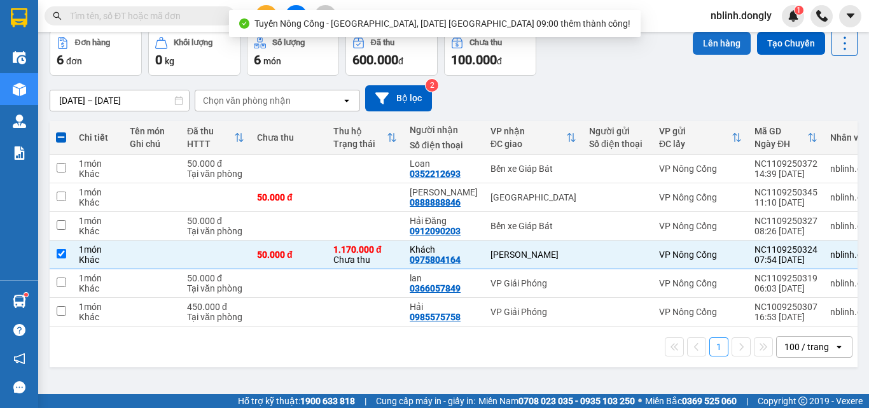
click at [721, 37] on button "Lên hàng" at bounding box center [721, 43] width 58 height 23
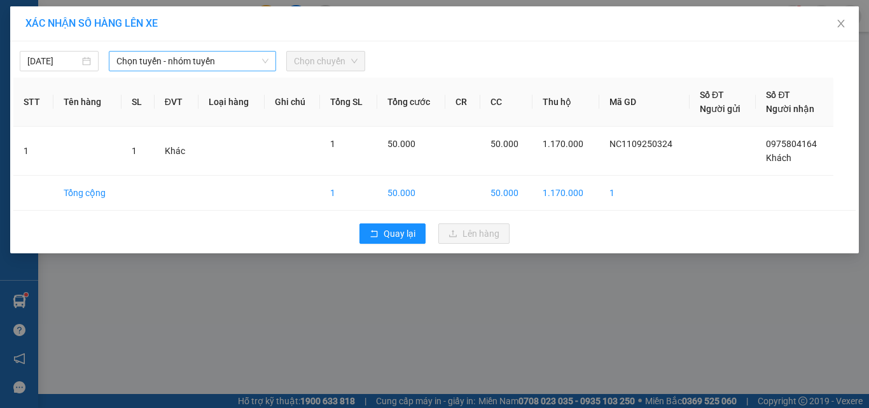
click at [183, 62] on span "Chọn tuyến - nhóm tuyến" at bounding box center [192, 61] width 152 height 19
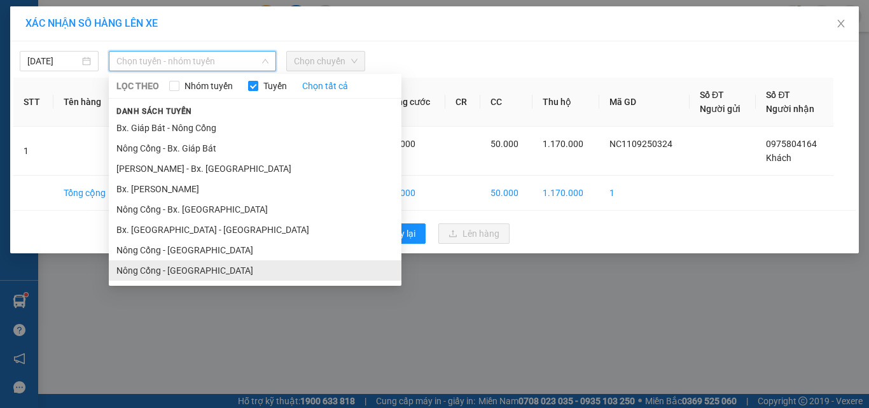
click at [163, 265] on li "Nông Cống - [GEOGRAPHIC_DATA]" at bounding box center [255, 270] width 292 height 20
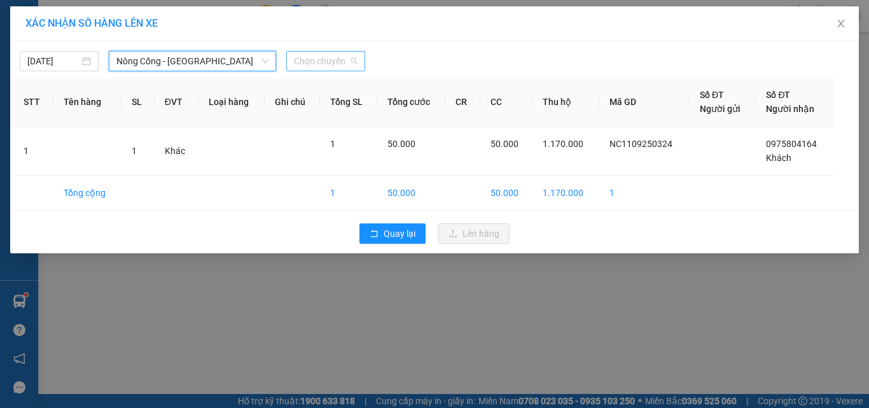
click at [337, 58] on span "Chọn chuyến" at bounding box center [326, 61] width 64 height 19
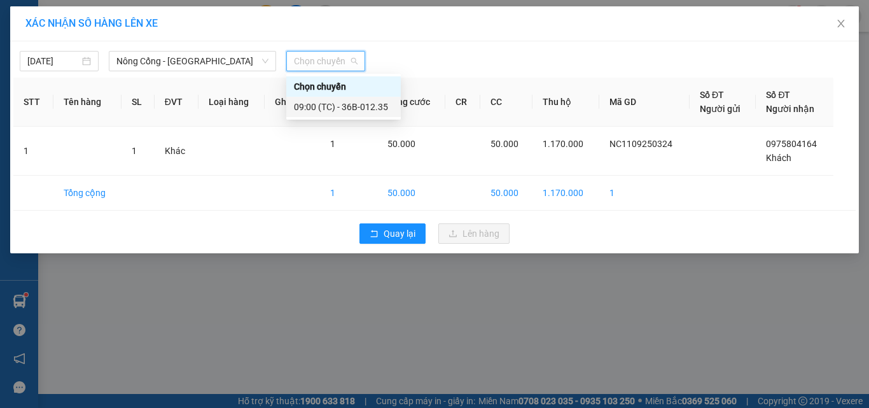
click at [355, 97] on div "09:00 (TC) - 36B-012.35" at bounding box center [343, 107] width 114 height 20
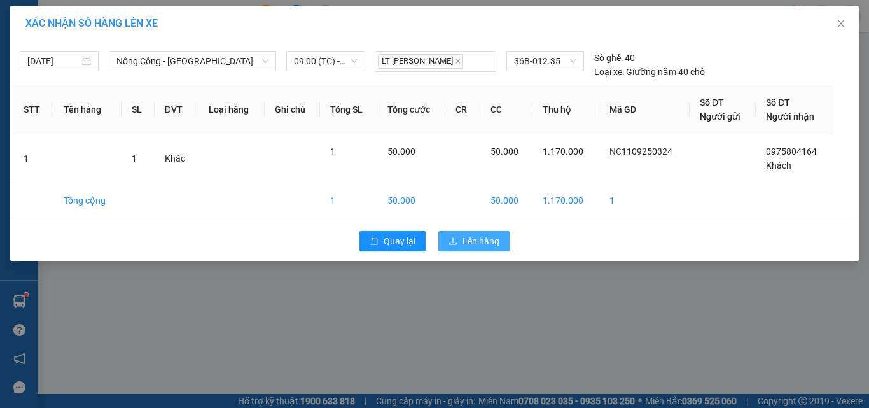
click at [454, 237] on icon "upload" at bounding box center [452, 241] width 9 height 9
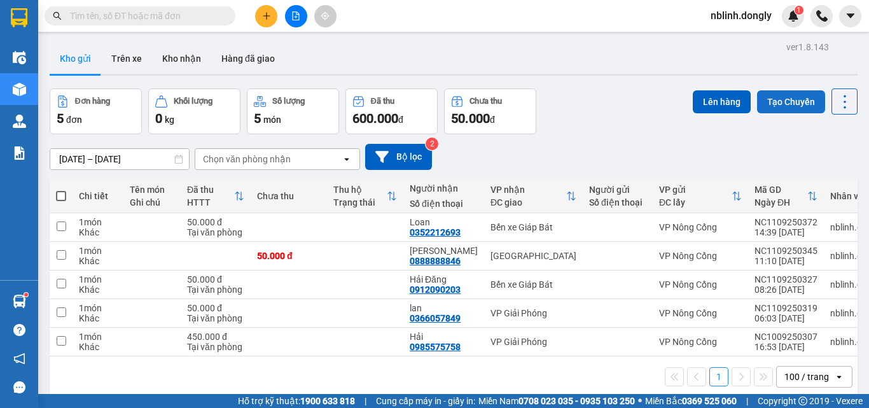
click at [769, 93] on button "Tạo Chuyến" at bounding box center [791, 101] width 68 height 23
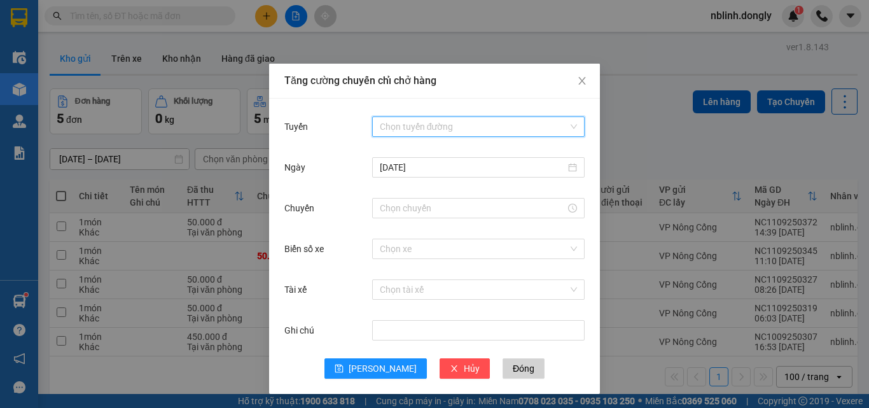
click at [492, 124] on input "Tuyến" at bounding box center [474, 126] width 188 height 19
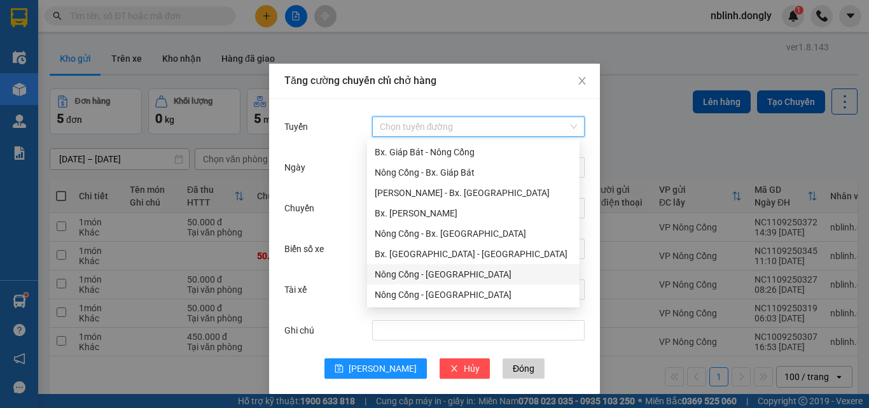
click at [439, 274] on div "Nông Cống - [GEOGRAPHIC_DATA]" at bounding box center [473, 274] width 197 height 14
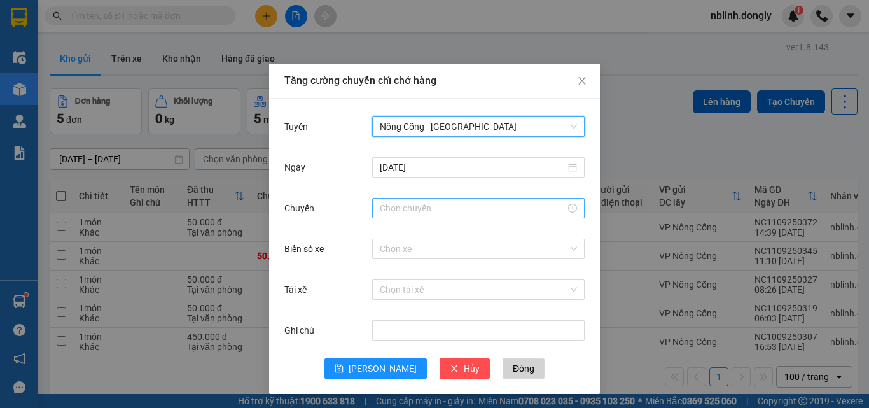
click at [446, 207] on input "Chuyến" at bounding box center [473, 208] width 186 height 14
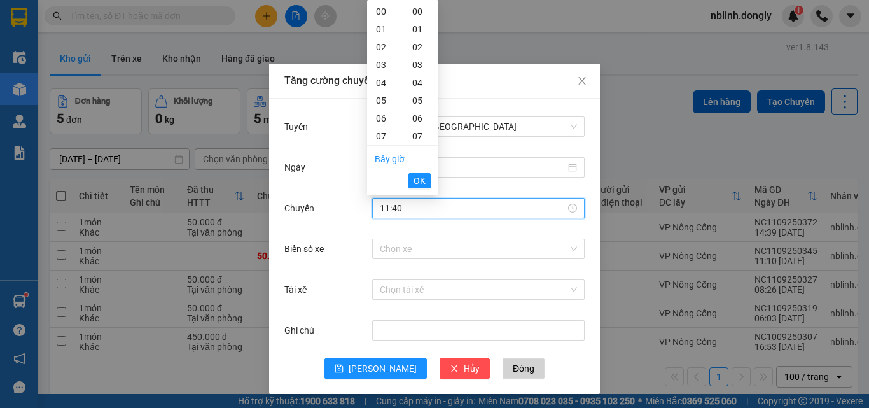
scroll to position [712, 0]
click at [419, 181] on span "OK" at bounding box center [419, 181] width 12 height 14
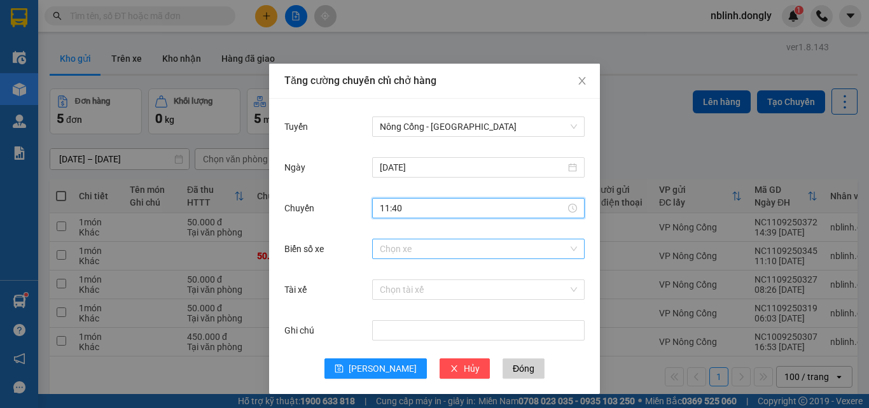
type input "11:40"
click at [417, 250] on input "Biển số xe" at bounding box center [474, 248] width 188 height 19
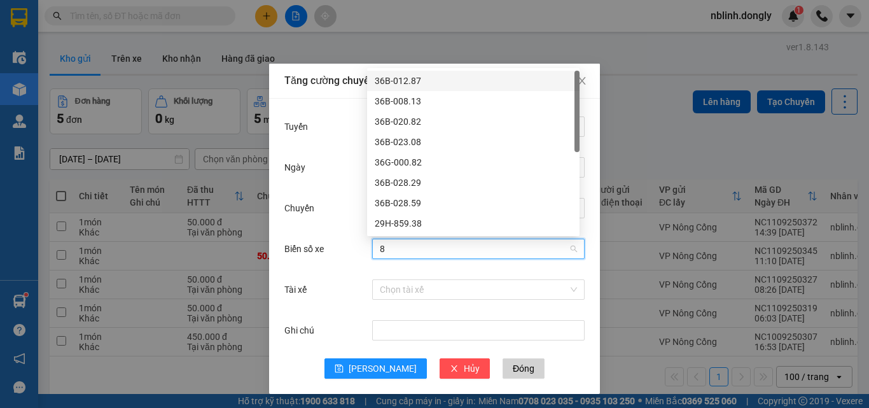
type input "87"
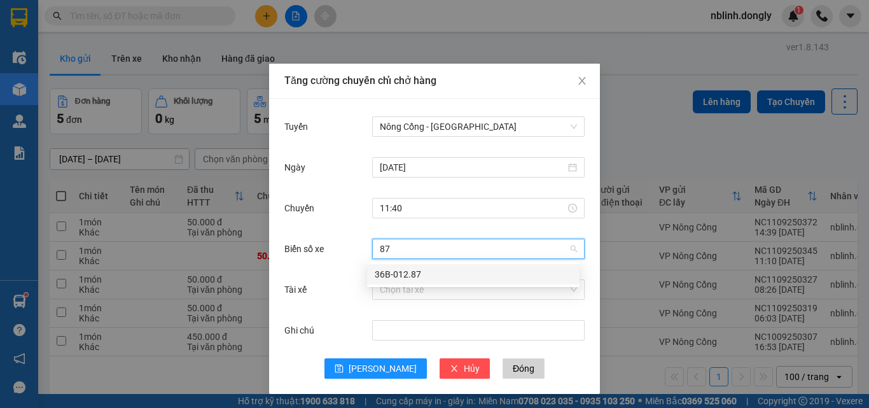
click at [421, 267] on div "36B-012.87" at bounding box center [473, 274] width 197 height 14
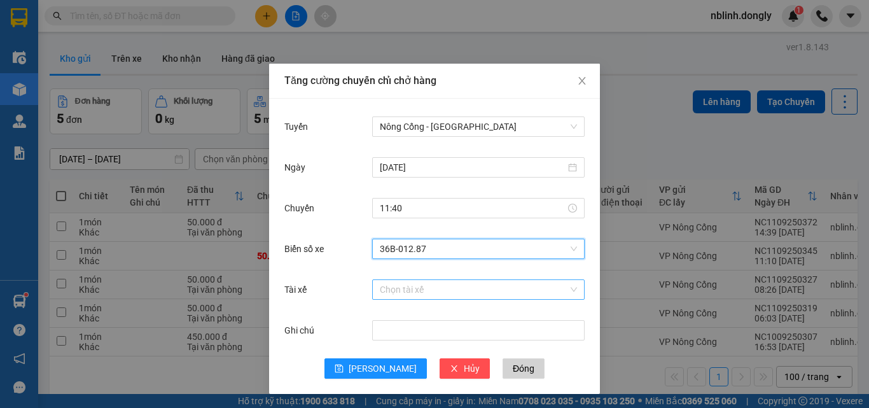
click at [422, 285] on input "Tài xế" at bounding box center [474, 289] width 188 height 19
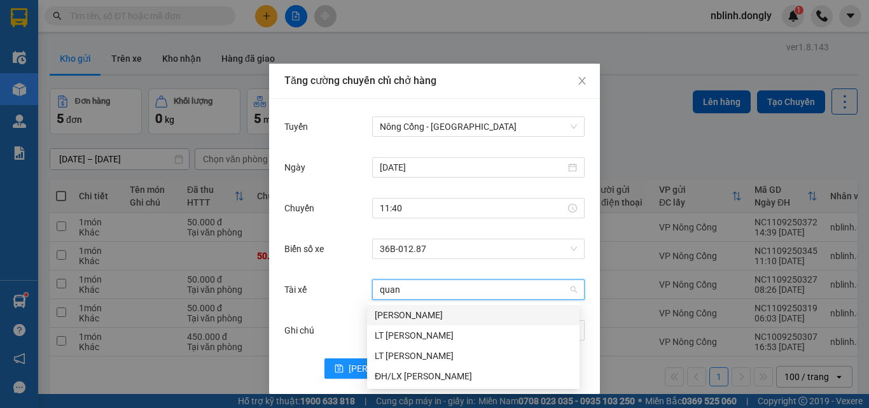
type input "quang"
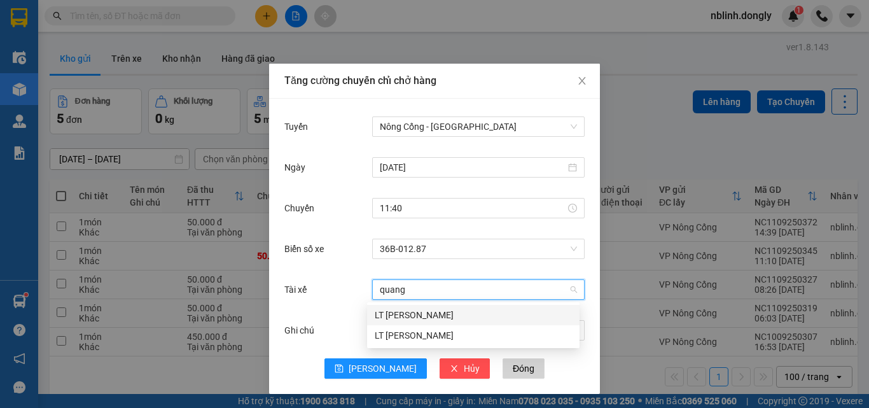
click at [409, 312] on div "LT [PERSON_NAME]" at bounding box center [473, 315] width 197 height 14
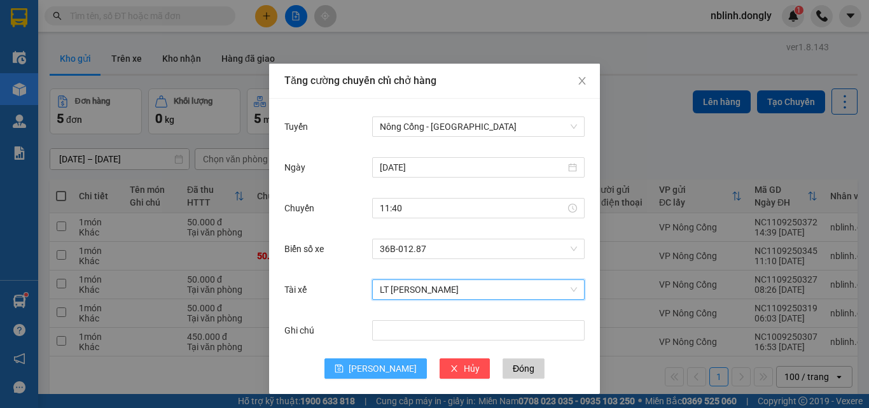
click at [380, 374] on span "[PERSON_NAME]" at bounding box center [382, 368] width 68 height 14
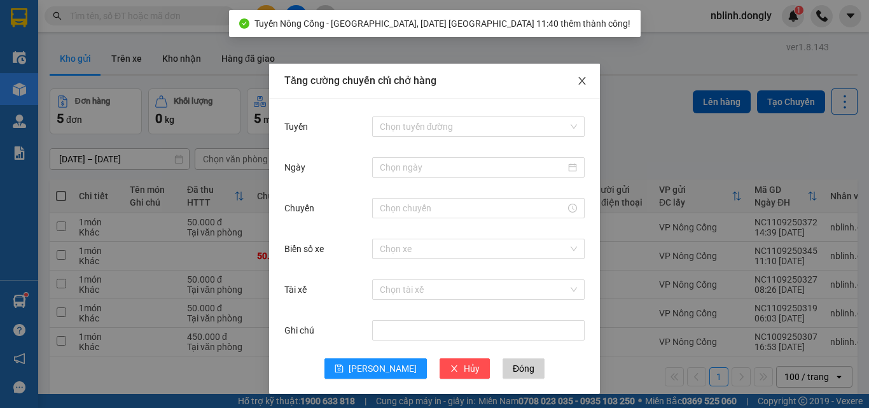
click at [581, 81] on icon "close" at bounding box center [582, 81] width 10 height 10
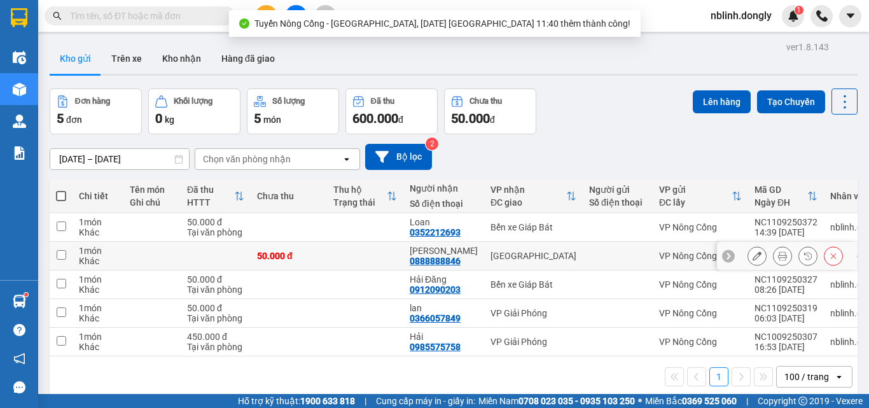
click at [469, 247] on td "Linh 0888888846" at bounding box center [443, 256] width 81 height 29
checkbox input "true"
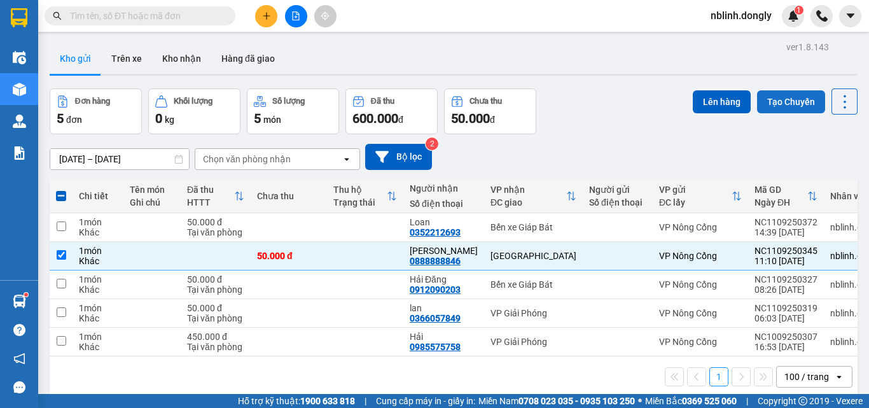
click at [767, 94] on button "Tạo Chuyến" at bounding box center [791, 101] width 68 height 23
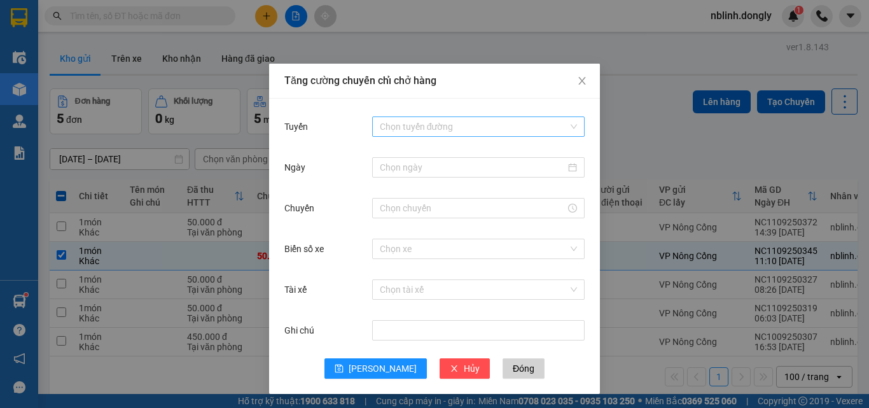
click at [542, 121] on input "Tuyến" at bounding box center [474, 126] width 188 height 19
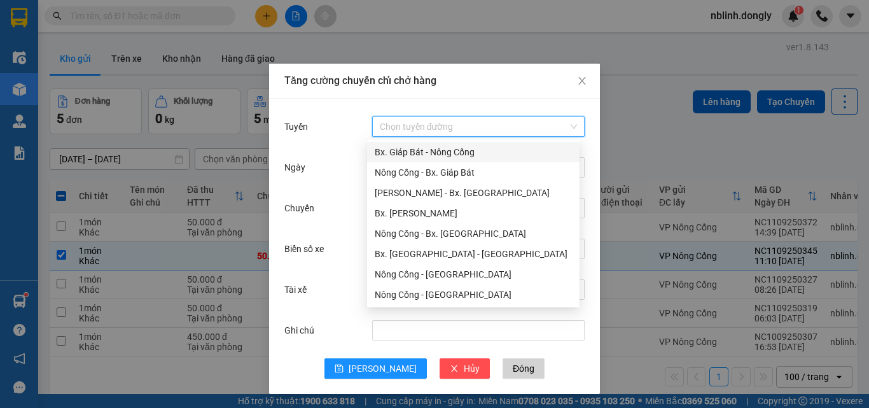
click at [484, 157] on div "Bx. Giáp Bát - Nông Cống" at bounding box center [473, 152] width 197 height 14
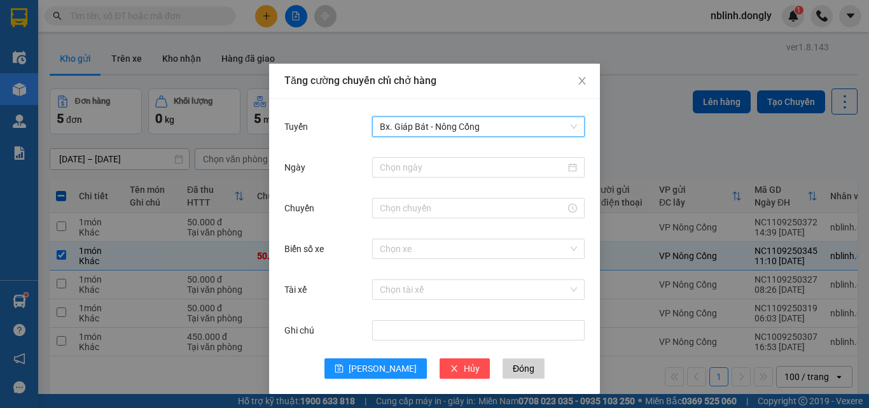
click at [519, 130] on span "Bx. Giáp Bát - Nông Cống" at bounding box center [478, 126] width 197 height 19
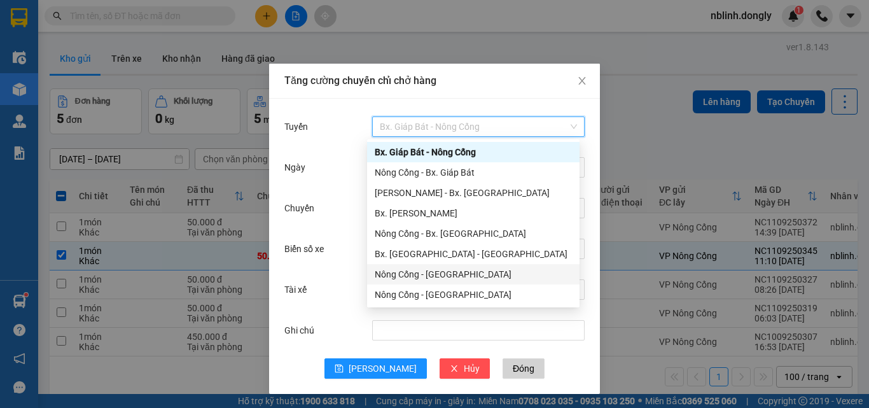
click at [446, 272] on div "Nông Cống - [GEOGRAPHIC_DATA]" at bounding box center [473, 274] width 197 height 14
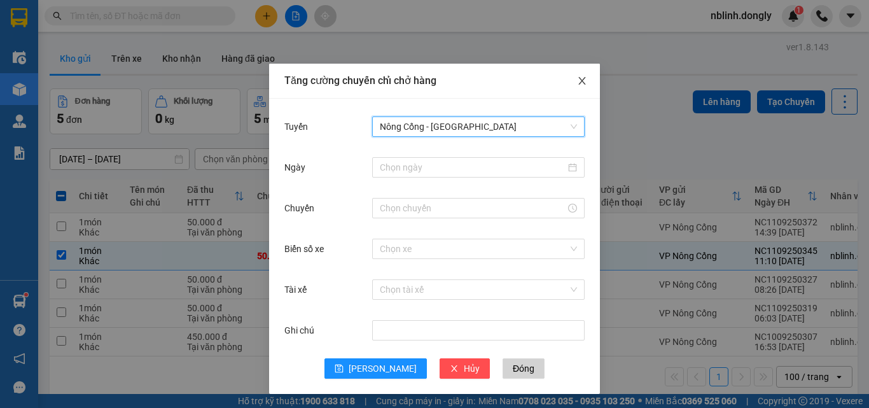
click at [586, 82] on span "Close" at bounding box center [582, 82] width 36 height 36
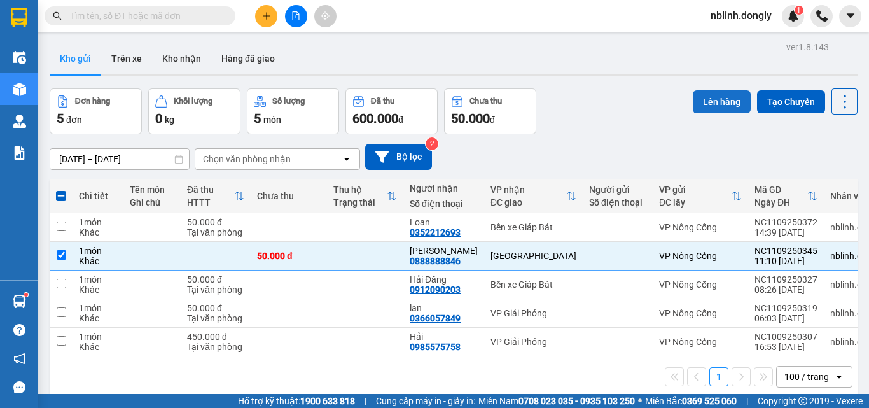
click at [703, 95] on button "Lên hàng" at bounding box center [721, 101] width 58 height 23
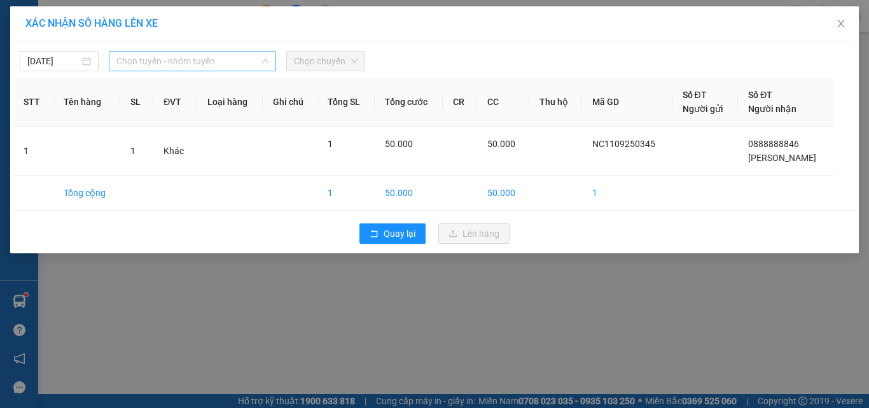
click at [166, 63] on span "Chọn tuyến - nhóm tuyến" at bounding box center [192, 61] width 152 height 19
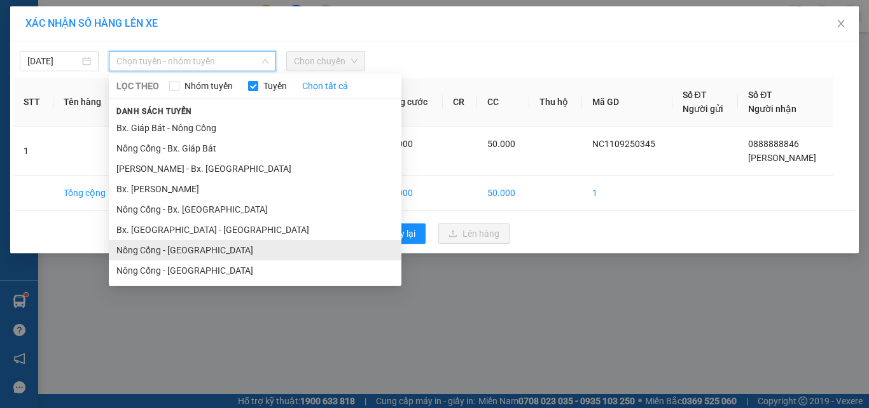
click at [202, 247] on li "Nông Cống - [GEOGRAPHIC_DATA]" at bounding box center [255, 250] width 292 height 20
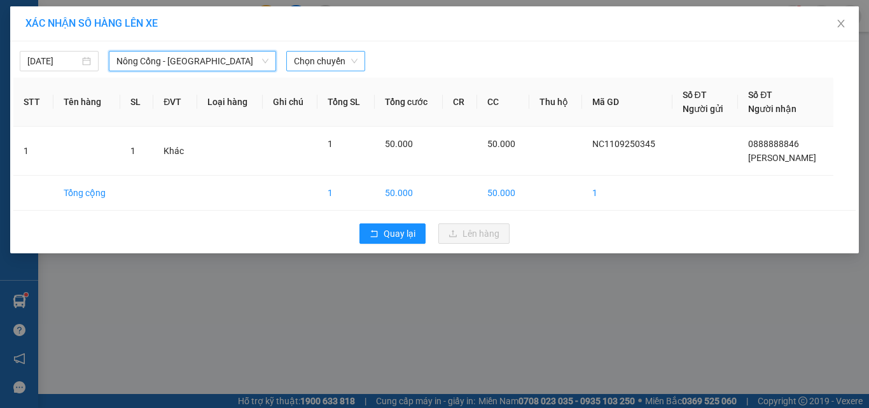
click at [337, 66] on span "Chọn chuyến" at bounding box center [326, 61] width 64 height 19
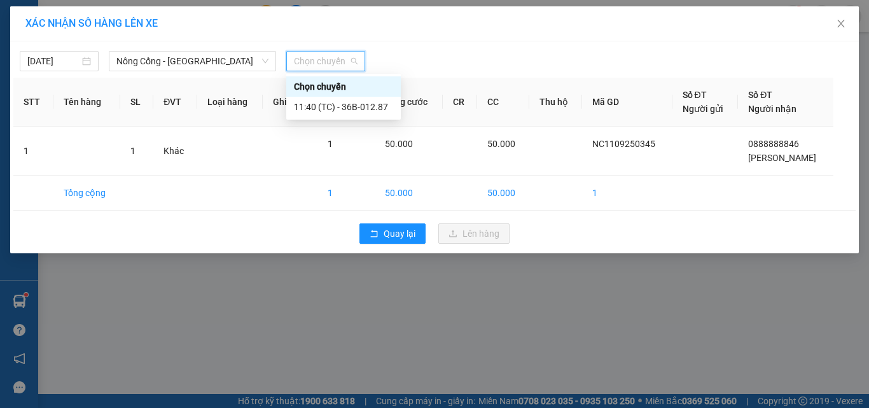
click at [331, 100] on div "11:40 (TC) - 36B-012.87" at bounding box center [343, 107] width 99 height 14
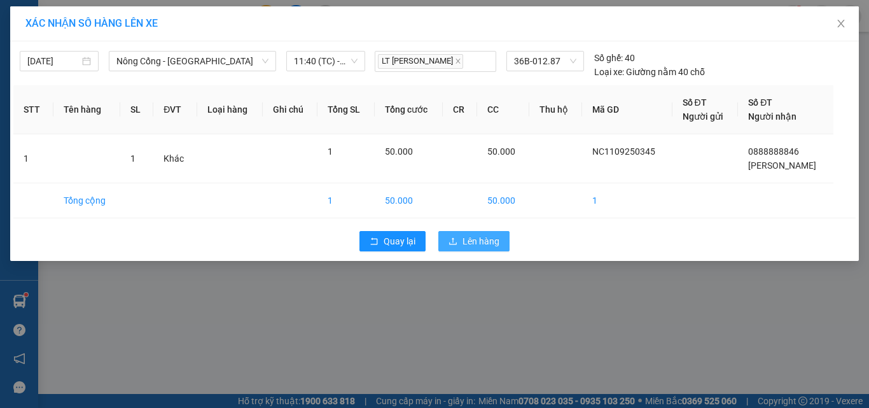
click at [474, 234] on span "Lên hàng" at bounding box center [480, 241] width 37 height 14
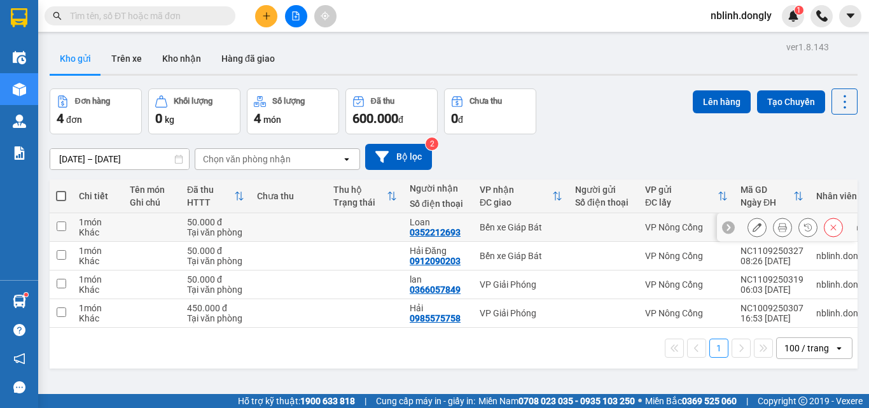
click at [490, 215] on td "Bến xe Giáp Bát" at bounding box center [520, 227] width 95 height 29
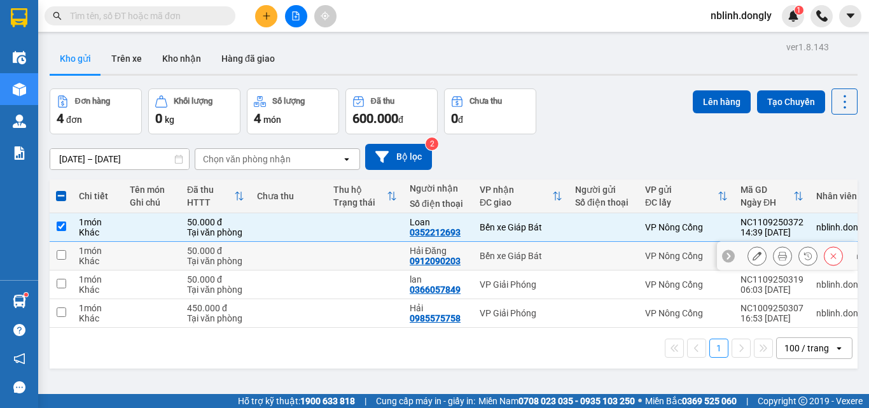
click at [595, 237] on td at bounding box center [603, 227] width 70 height 29
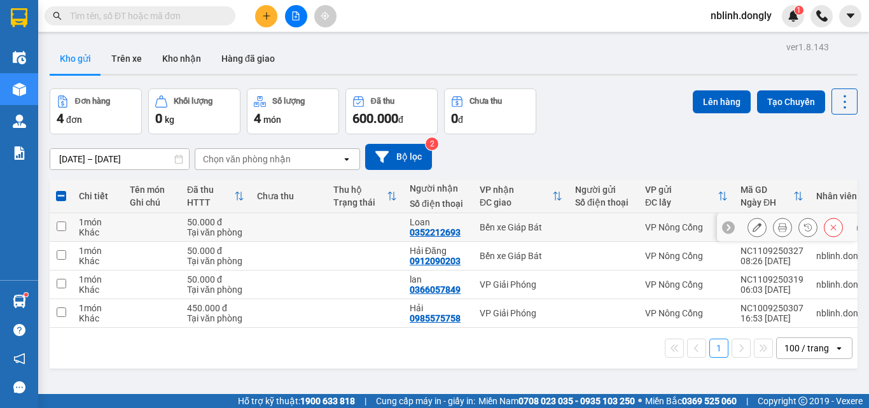
checkbox input "false"
click at [589, 259] on div at bounding box center [603, 256] width 57 height 10
checkbox input "true"
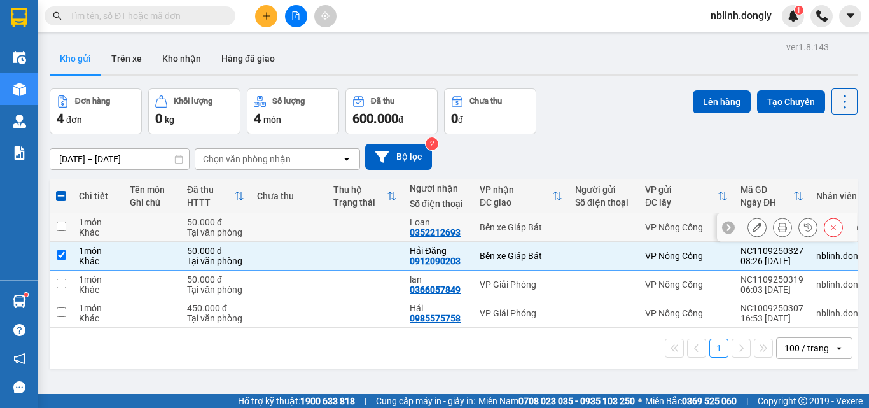
click at [591, 236] on td at bounding box center [603, 227] width 70 height 29
checkbox input "true"
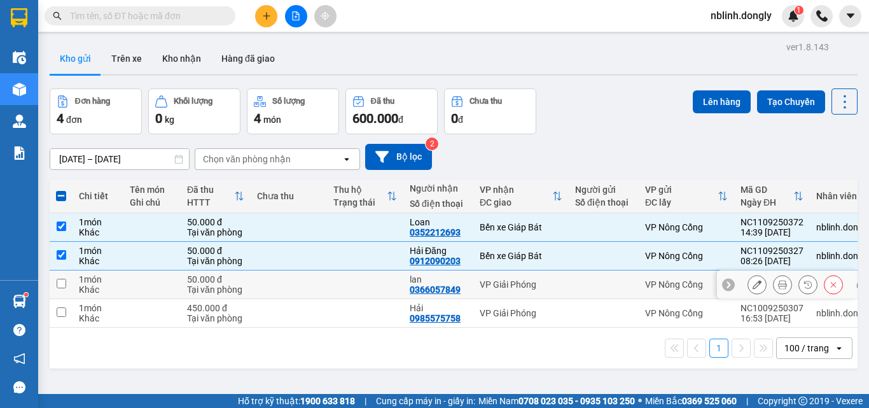
click at [578, 285] on div at bounding box center [603, 284] width 57 height 10
checkbox input "true"
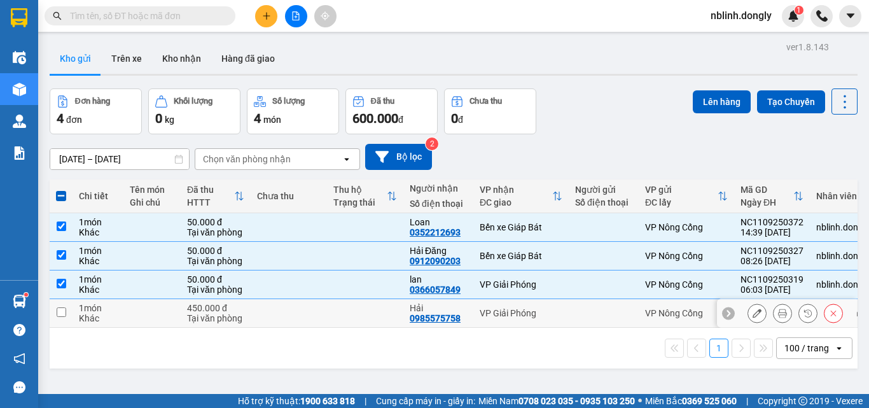
click at [570, 308] on td at bounding box center [603, 313] width 70 height 29
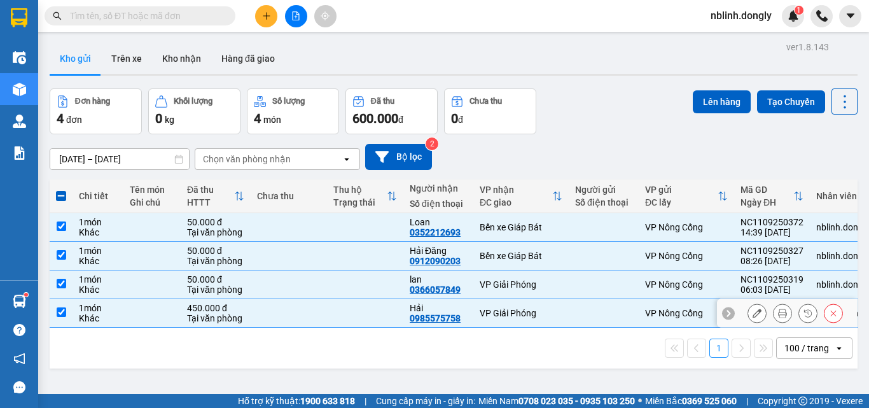
checkbox input "true"
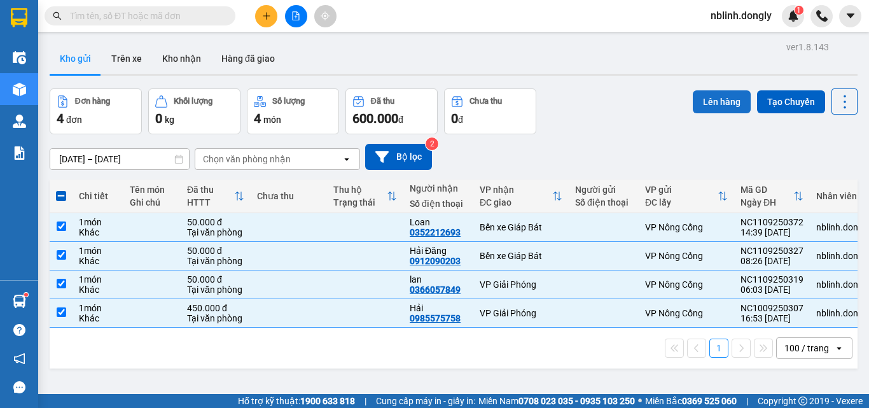
click at [722, 104] on button "Lên hàng" at bounding box center [721, 101] width 58 height 23
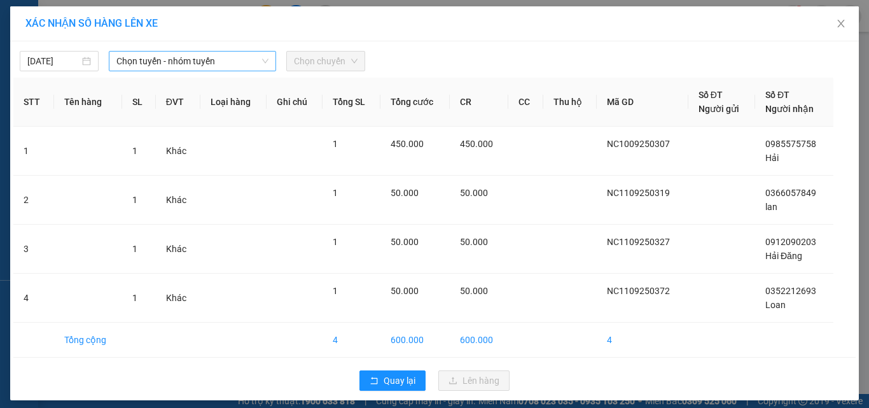
click at [176, 58] on span "Chọn tuyến - nhóm tuyến" at bounding box center [192, 61] width 152 height 19
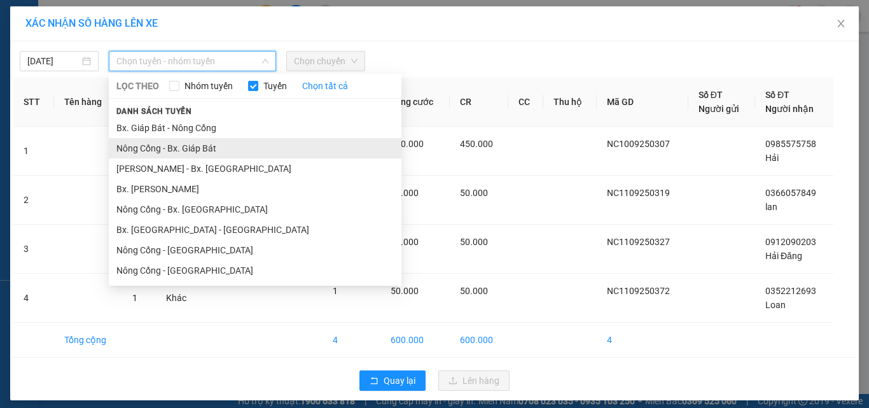
click at [200, 153] on li "Nông Cống - Bx. Giáp Bát" at bounding box center [255, 148] width 292 height 20
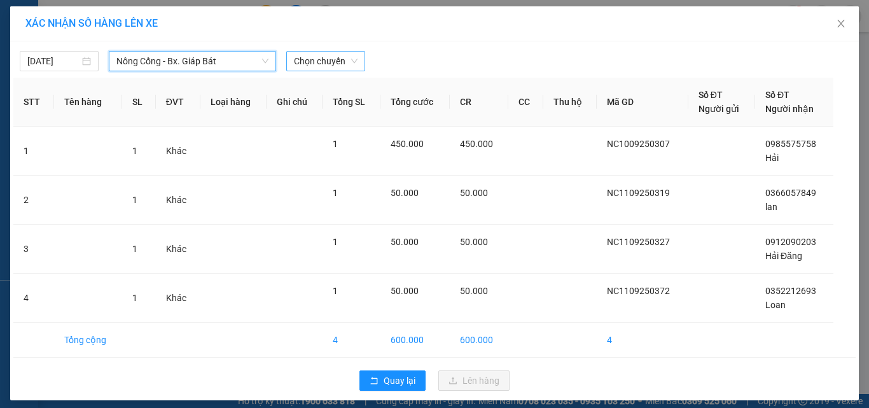
click at [328, 62] on span "Chọn chuyến" at bounding box center [326, 61] width 64 height 19
click at [835, 34] on span "Close" at bounding box center [841, 24] width 36 height 36
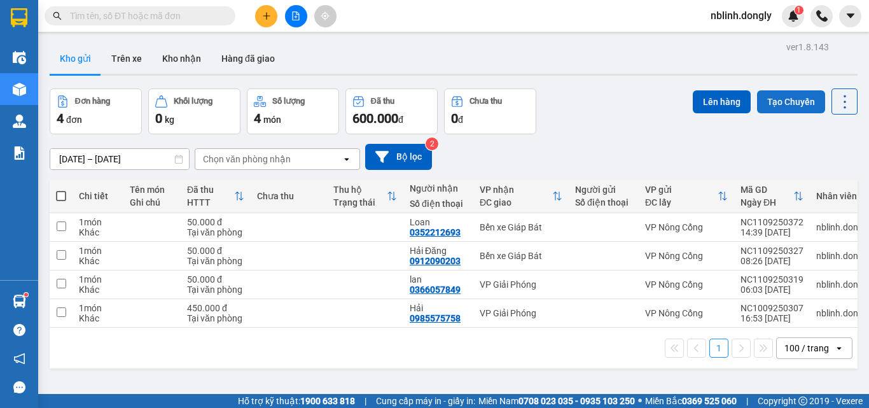
click at [762, 100] on button "Tạo Chuyến" at bounding box center [791, 101] width 68 height 23
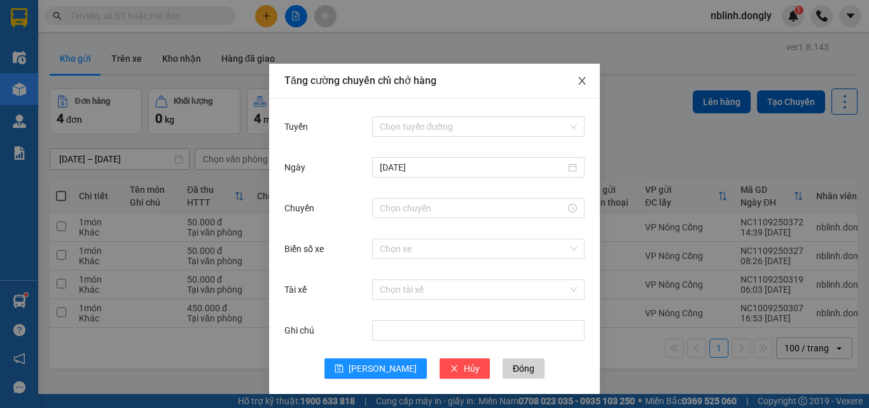
click at [586, 83] on span "Close" at bounding box center [582, 82] width 36 height 36
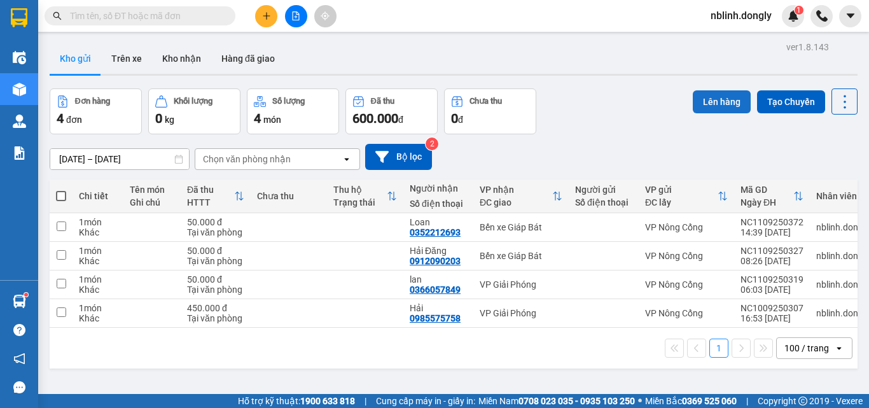
click at [722, 102] on button "Lên hàng" at bounding box center [721, 101] width 58 height 23
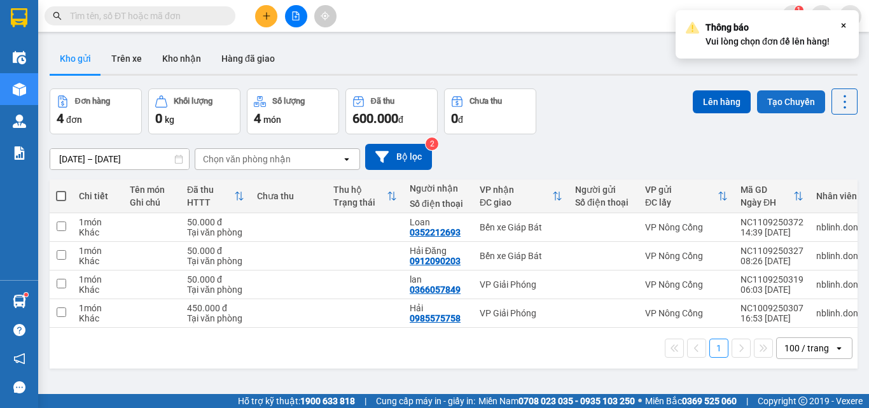
click at [777, 97] on button "Tạo Chuyến" at bounding box center [791, 101] width 68 height 23
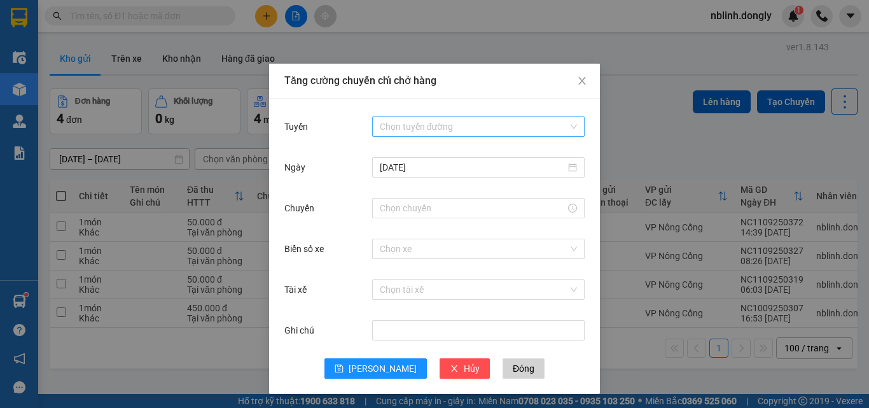
click at [444, 131] on input "Tuyến" at bounding box center [474, 126] width 188 height 19
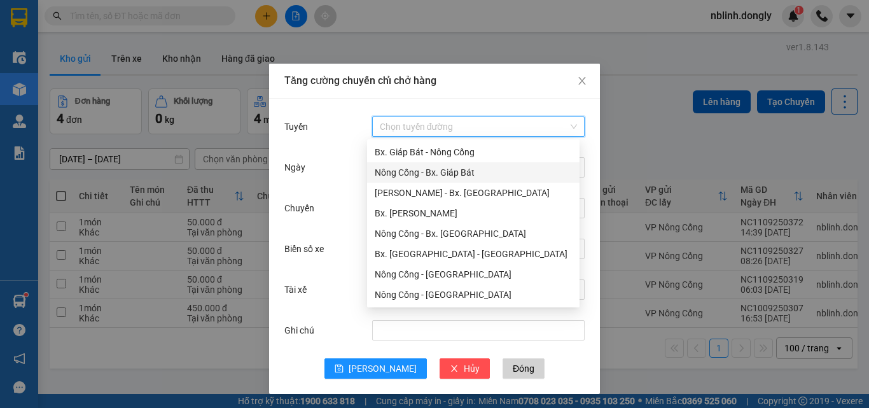
click at [429, 171] on div "Nông Cống - Bx. Giáp Bát" at bounding box center [473, 172] width 197 height 14
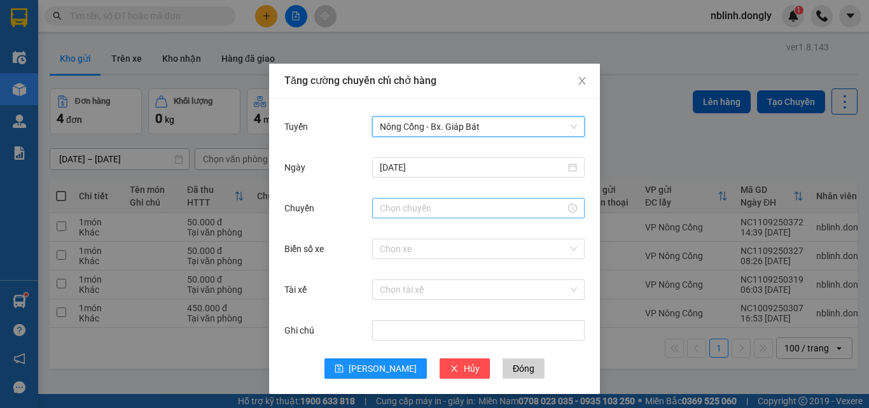
click at [411, 199] on div at bounding box center [478, 208] width 212 height 20
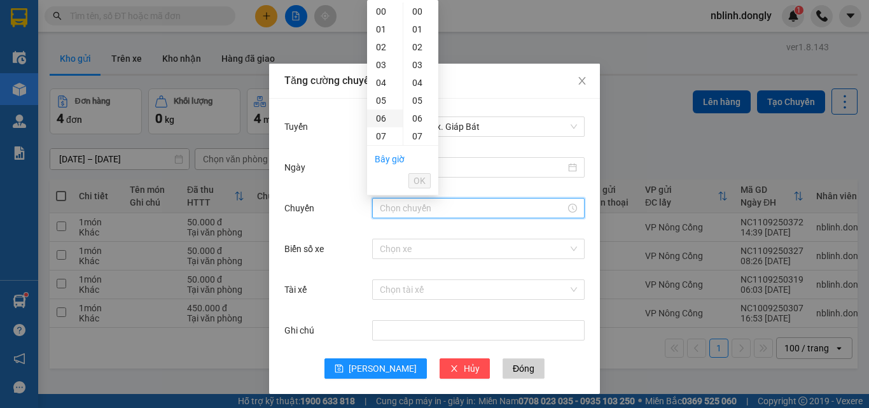
click at [384, 116] on div "06" at bounding box center [385, 118] width 36 height 18
click at [426, 181] on button "OK" at bounding box center [419, 180] width 22 height 15
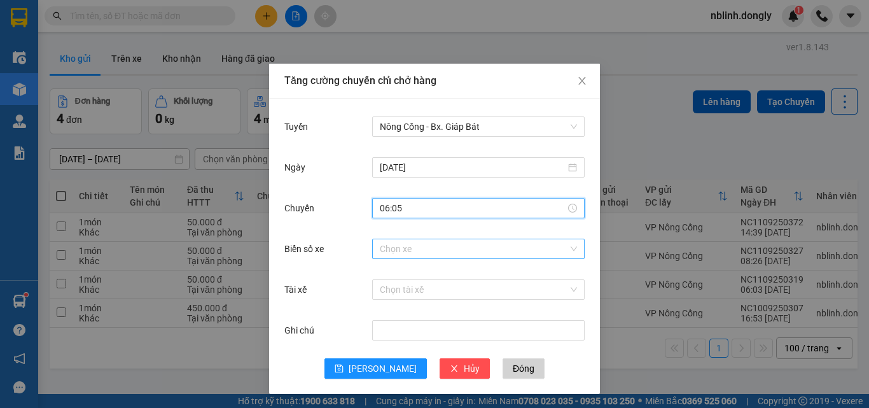
type input "06:05"
click at [425, 245] on input "Biển số xe" at bounding box center [474, 248] width 188 height 19
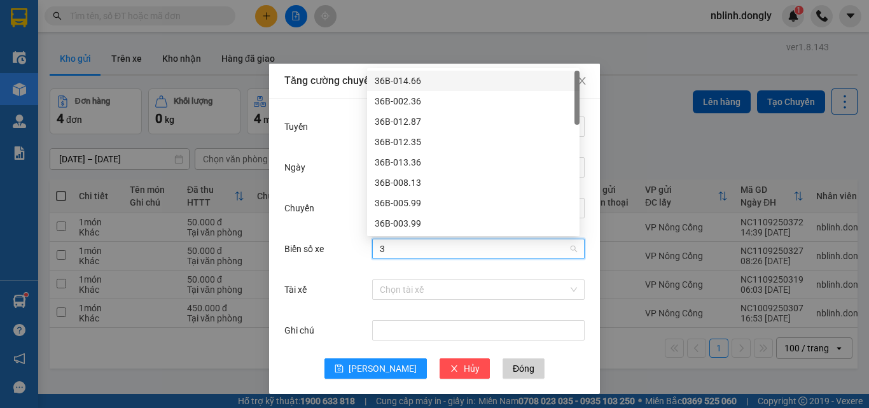
type input "38"
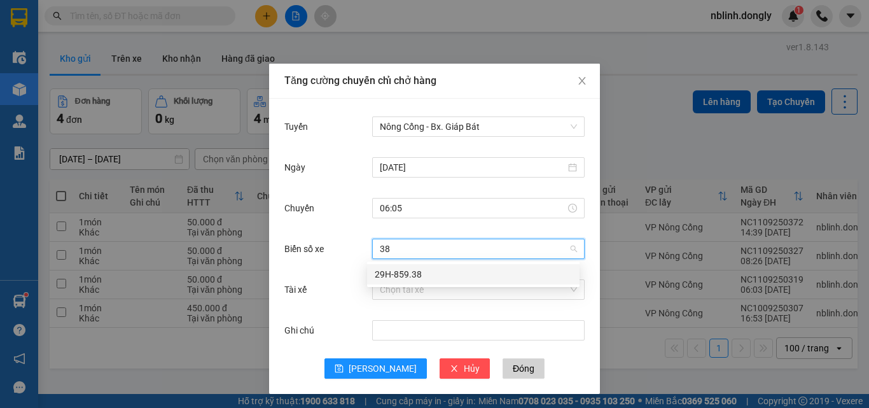
click at [411, 270] on div "29H-859.38" at bounding box center [473, 274] width 197 height 14
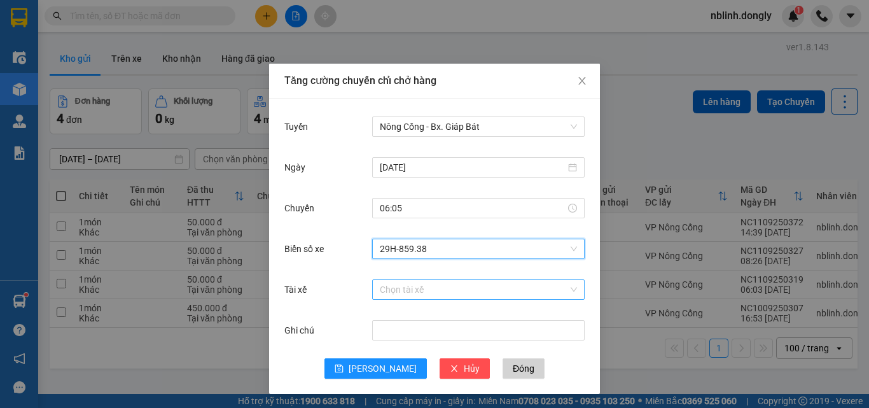
click at [408, 291] on input "Tài xế" at bounding box center [474, 289] width 188 height 19
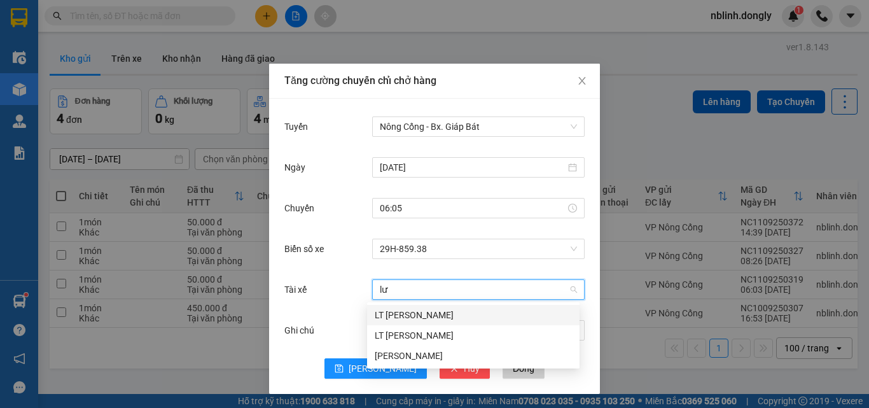
type input "lươ"
click at [420, 348] on div "[PERSON_NAME]" at bounding box center [473, 355] width 197 height 14
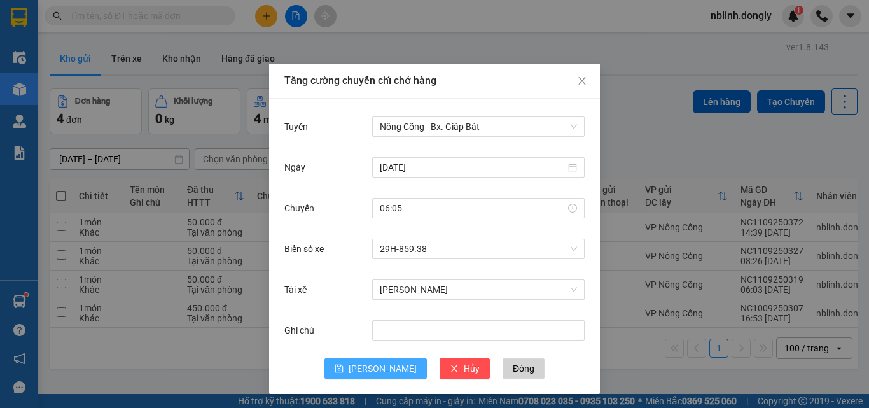
click at [373, 371] on span "[PERSON_NAME]" at bounding box center [382, 368] width 68 height 14
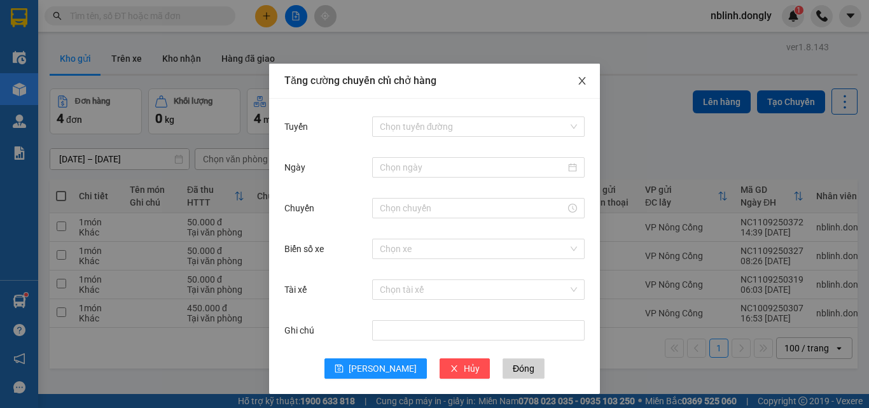
click at [578, 84] on icon "close" at bounding box center [581, 81] width 7 height 8
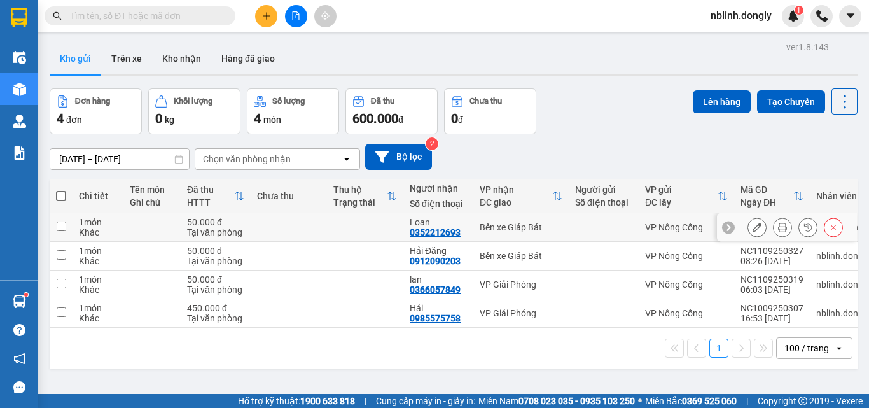
click at [382, 227] on td at bounding box center [365, 227] width 76 height 29
checkbox input "true"
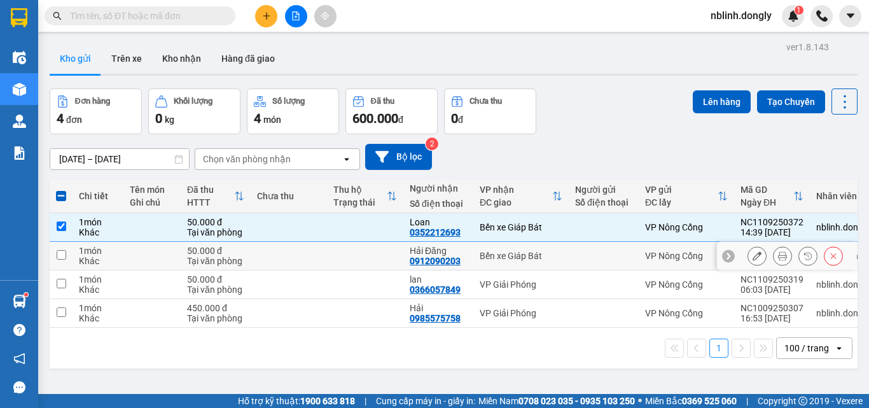
click at [362, 261] on td at bounding box center [365, 256] width 76 height 29
checkbox input "true"
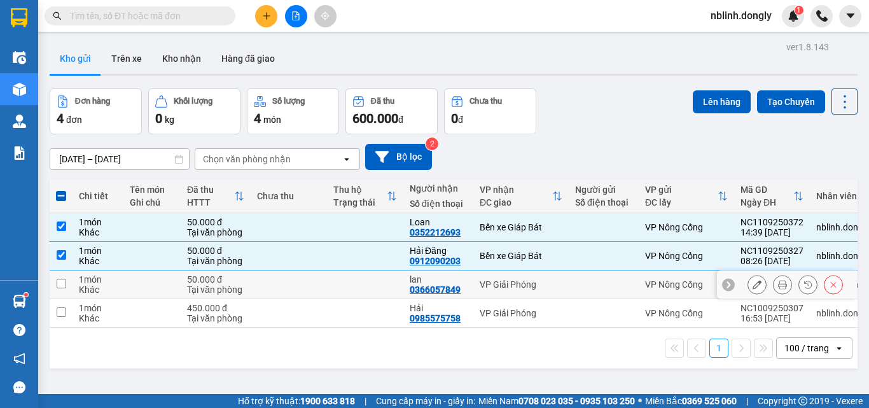
drag, startPoint x: 355, startPoint y: 276, endPoint x: 347, endPoint y: 285, distance: 12.2
click at [354, 276] on td at bounding box center [365, 284] width 76 height 29
checkbox input "true"
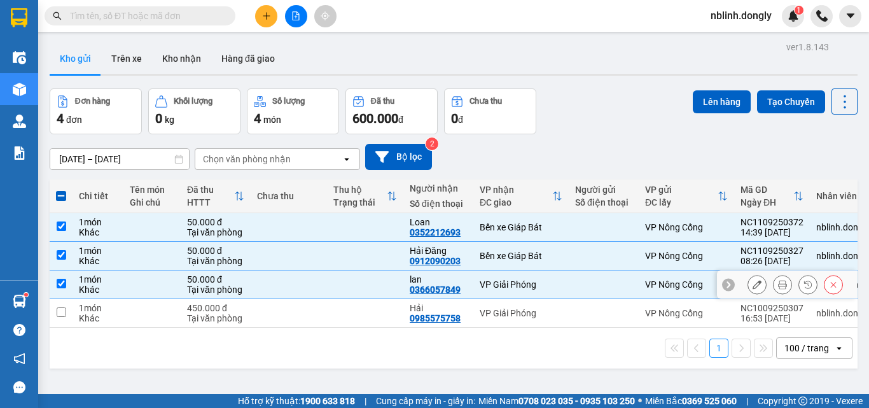
click at [340, 299] on td at bounding box center [365, 313] width 76 height 29
checkbox input "true"
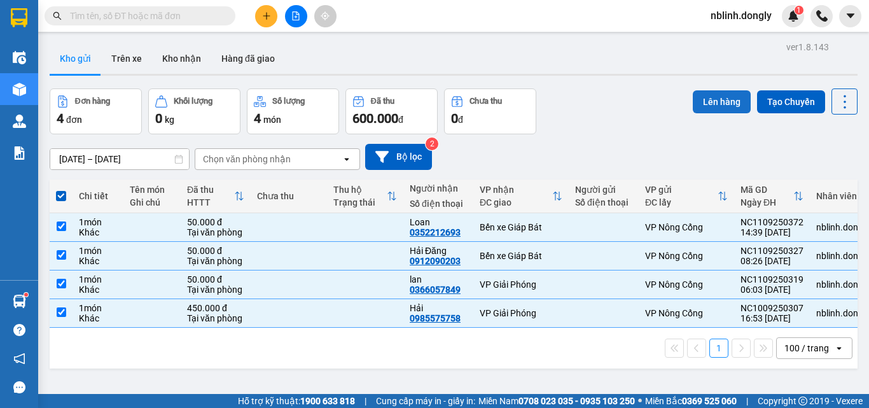
click at [696, 97] on button "Lên hàng" at bounding box center [721, 101] width 58 height 23
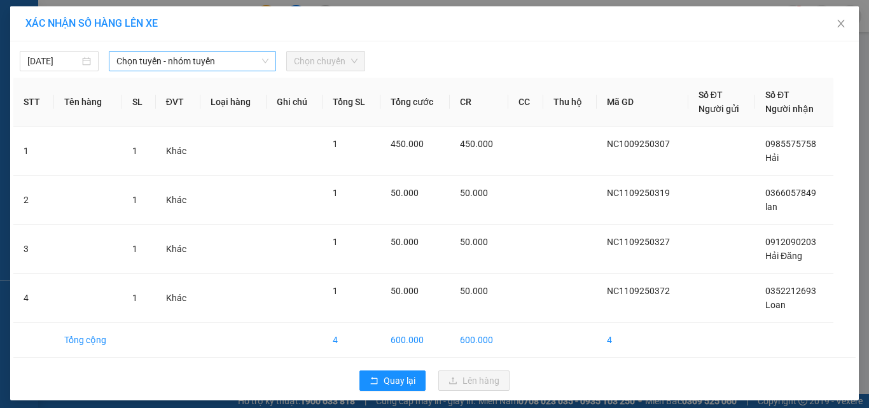
click at [187, 61] on span "Chọn tuyến - nhóm tuyến" at bounding box center [192, 61] width 152 height 19
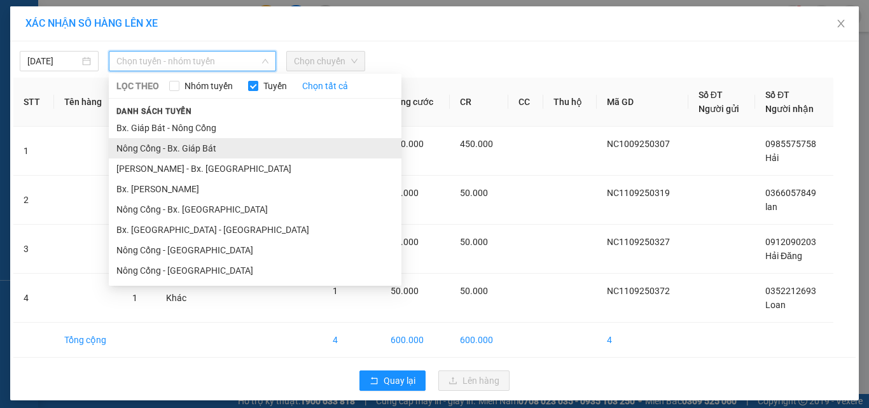
click at [161, 142] on li "Nông Cống - Bx. Giáp Bát" at bounding box center [255, 148] width 292 height 20
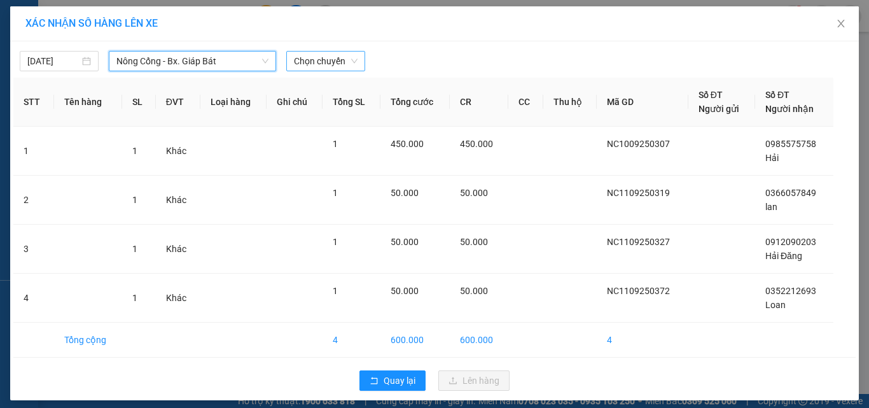
click at [342, 60] on span "Chọn chuyến" at bounding box center [326, 61] width 64 height 19
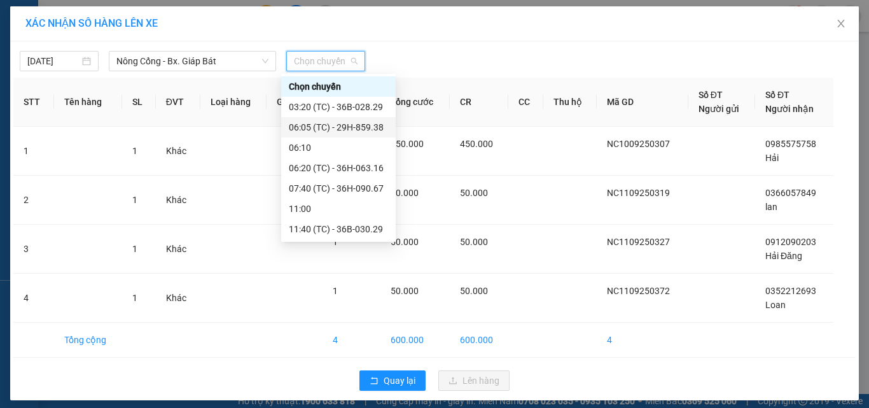
click at [350, 127] on div "06:05 (TC) - 29H-859.38" at bounding box center [338, 127] width 99 height 14
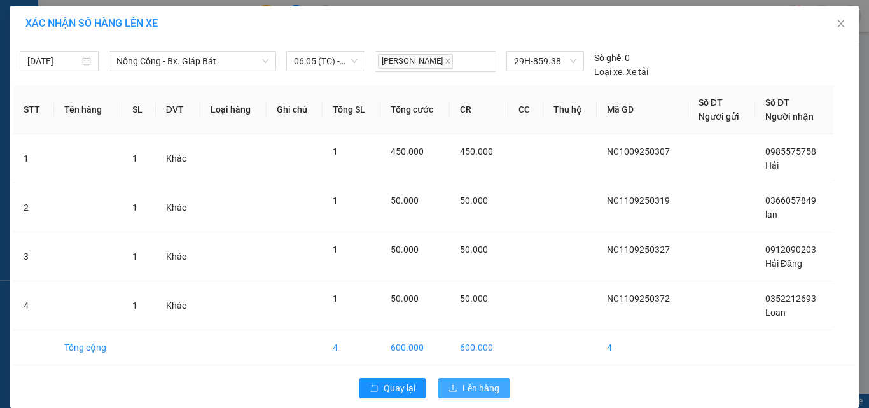
drag, startPoint x: 471, startPoint y: 379, endPoint x: 464, endPoint y: 389, distance: 12.0
click at [466, 387] on button "Lên hàng" at bounding box center [473, 388] width 71 height 20
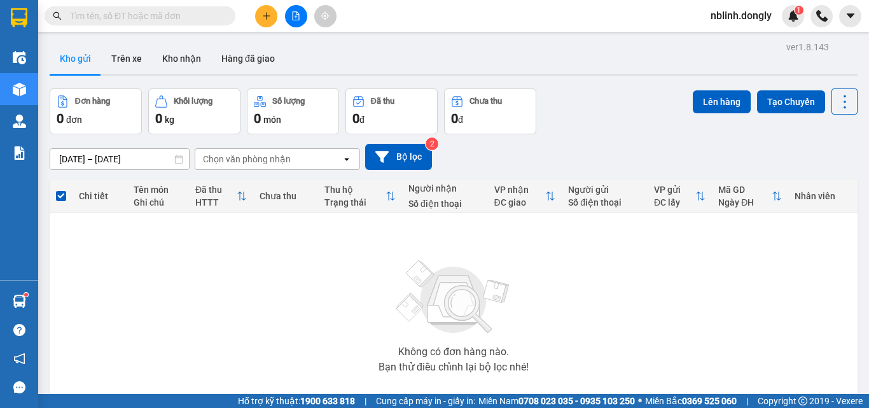
click at [123, 212] on th "Chi tiết" at bounding box center [99, 196] width 55 height 34
click at [99, 203] on div "Chi tiết" at bounding box center [100, 195] width 42 height 25
click at [58, 199] on span at bounding box center [61, 196] width 10 height 10
click at [61, 189] on input "checkbox" at bounding box center [61, 189] width 0 height 0
click at [119, 201] on div "Chi tiết" at bounding box center [100, 195] width 42 height 25
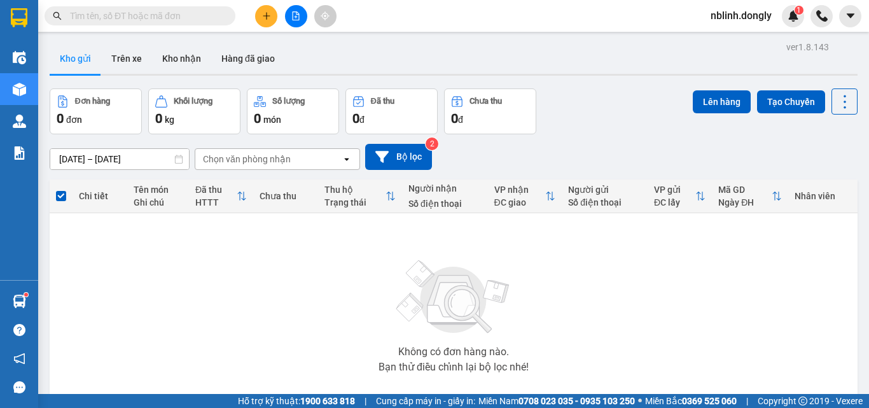
click at [58, 193] on span at bounding box center [61, 196] width 10 height 10
click at [61, 189] on input "checkbox" at bounding box center [61, 189] width 0 height 0
click at [58, 193] on span at bounding box center [61, 196] width 10 height 10
click at [61, 189] on input "checkbox" at bounding box center [61, 189] width 0 height 0
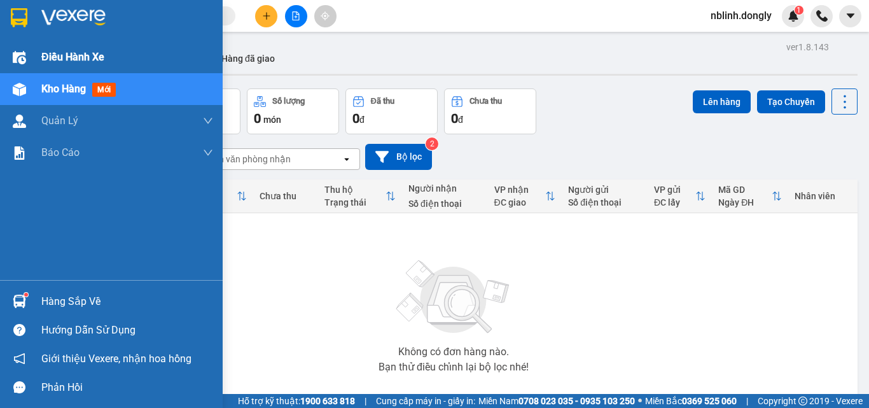
click at [32, 49] on div "Điều hành xe" at bounding box center [111, 57] width 223 height 32
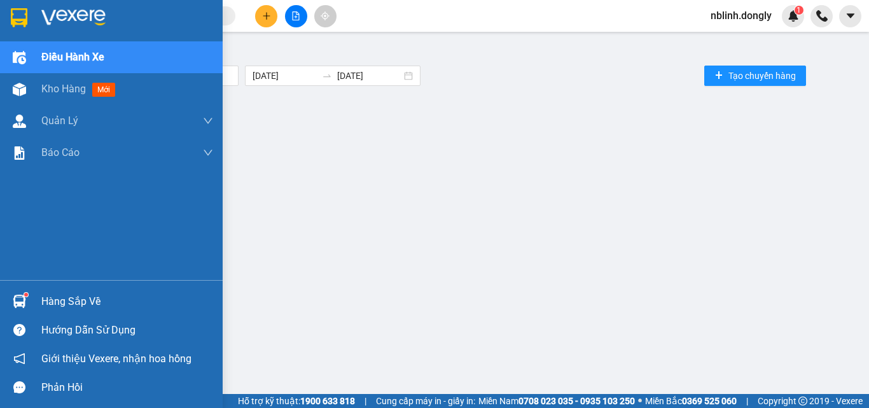
click at [41, 18] on img at bounding box center [73, 17] width 64 height 19
